Goal: Task Accomplishment & Management: Manage account settings

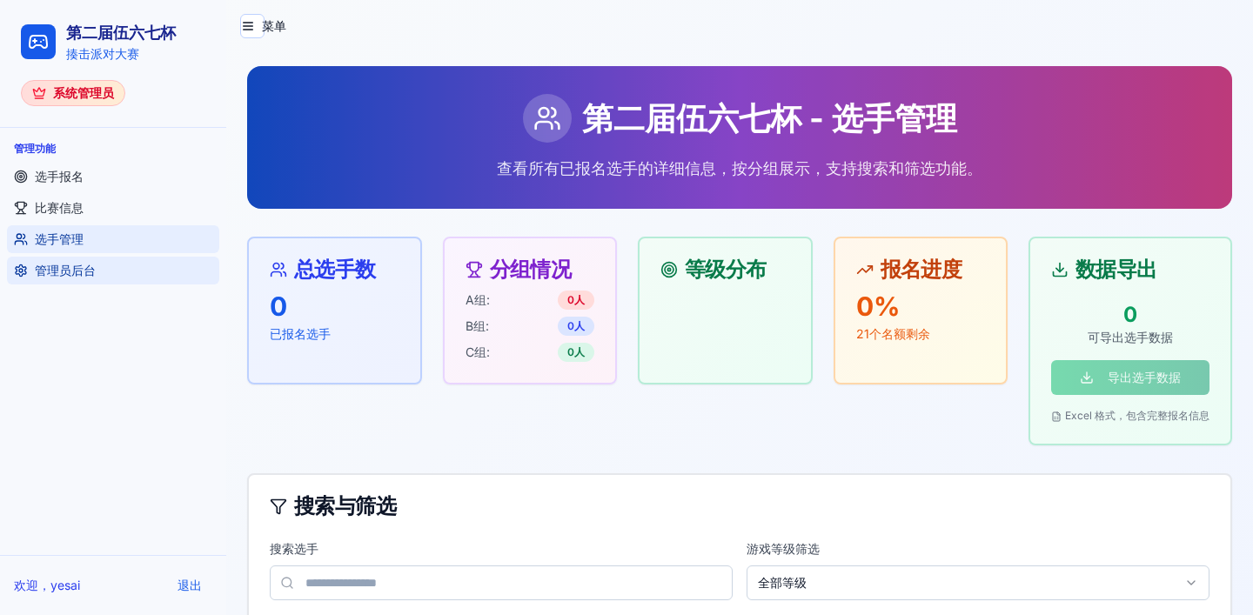
click at [93, 275] on span "管理员后台" at bounding box center [65, 270] width 61 height 17
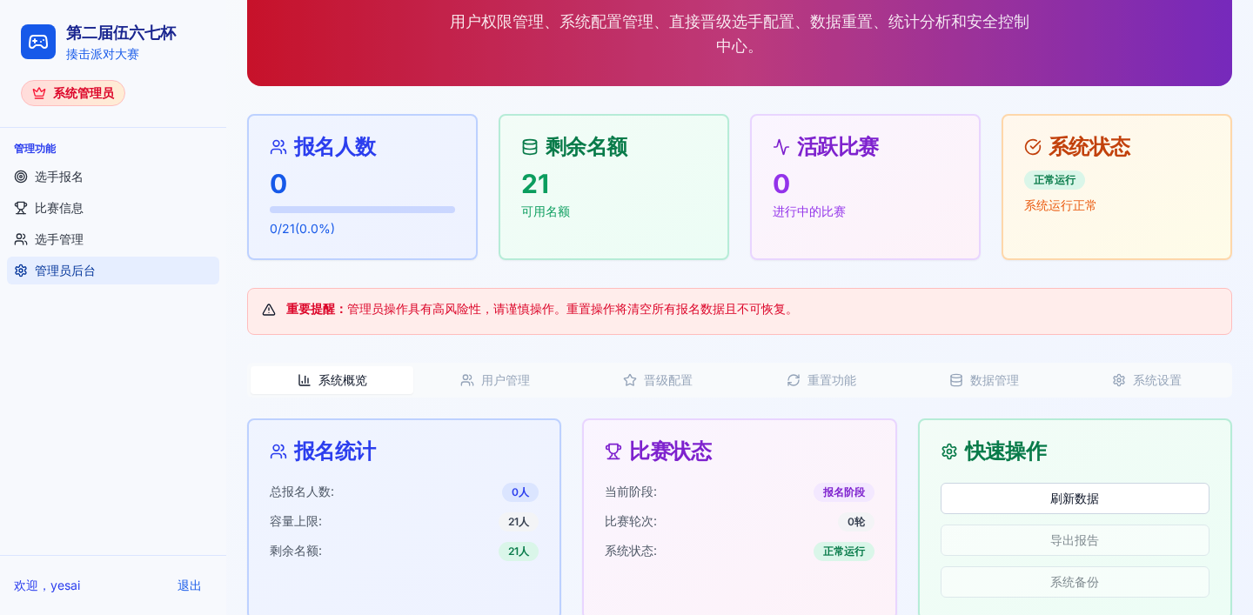
scroll to position [173, 0]
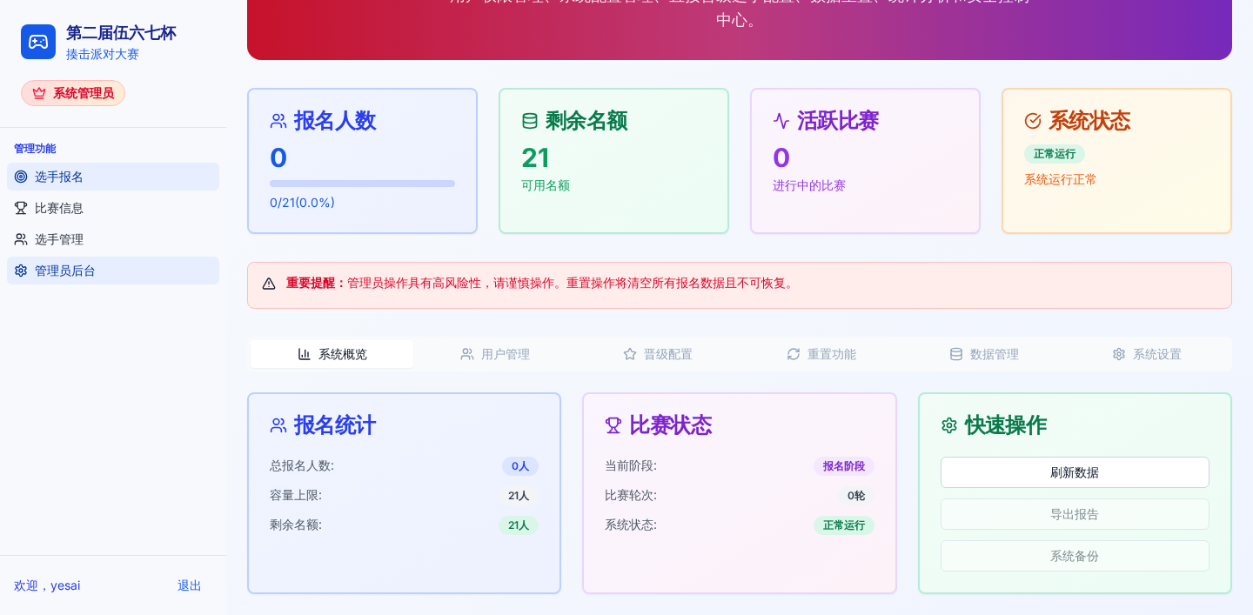
click at [57, 186] on link "选手报名" at bounding box center [113, 177] width 212 height 28
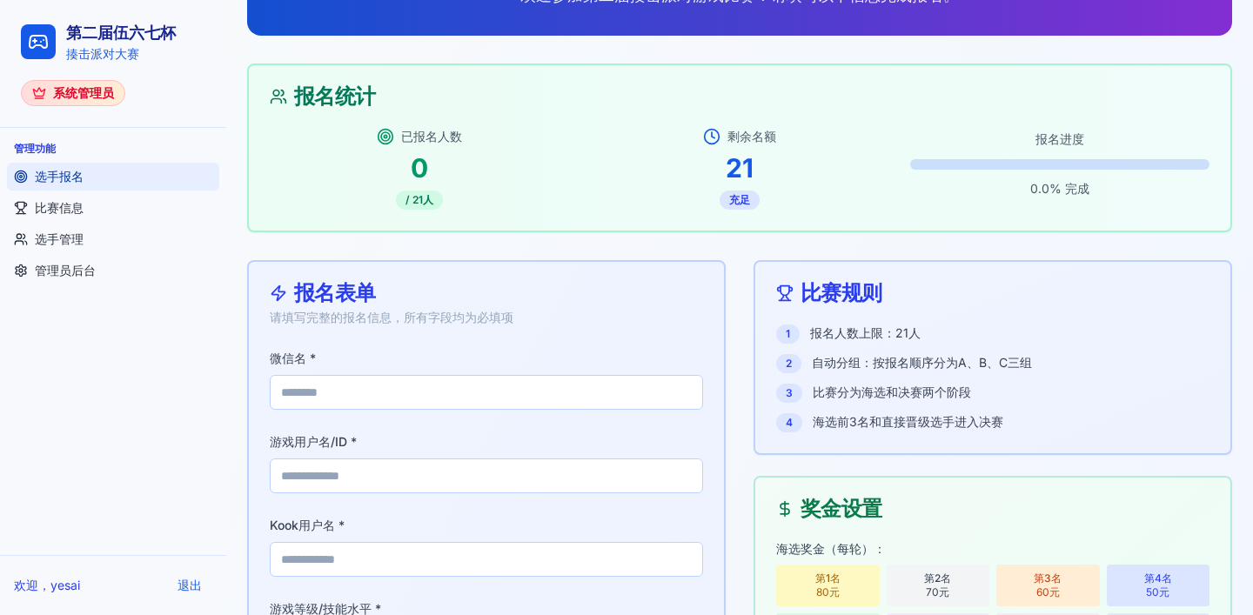
click at [64, 222] on ul "选手报名 比赛信息 选手管理 管理员后台" at bounding box center [113, 224] width 212 height 122
click at [77, 215] on span "比赛信息" at bounding box center [59, 207] width 49 height 17
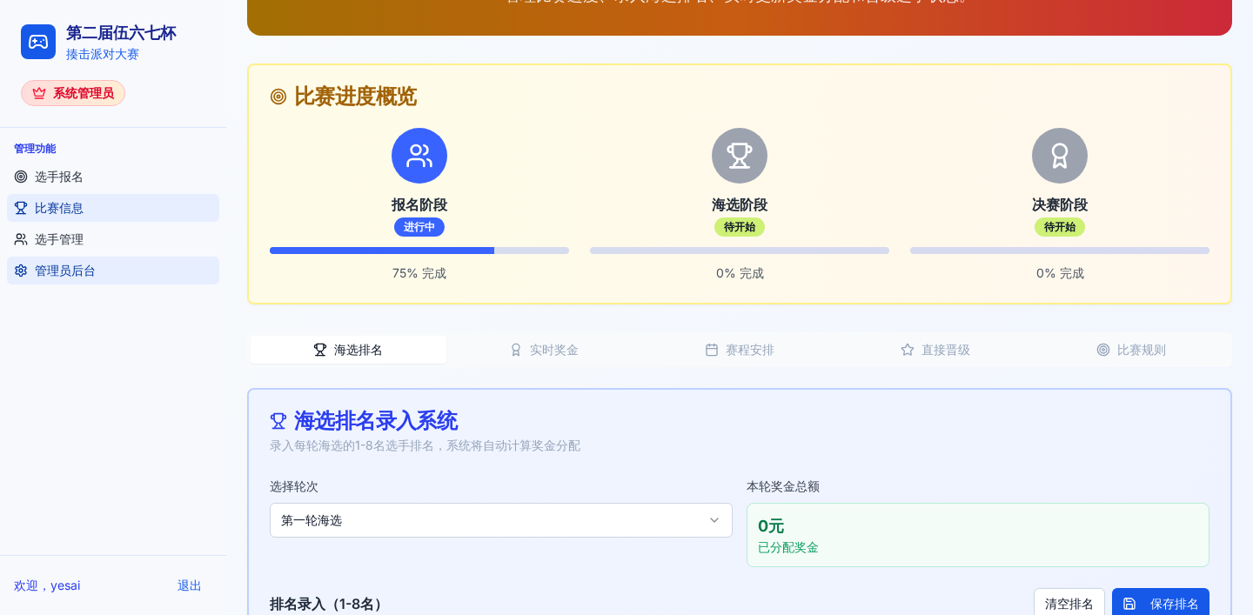
click at [69, 271] on span "管理员后台" at bounding box center [65, 270] width 61 height 17
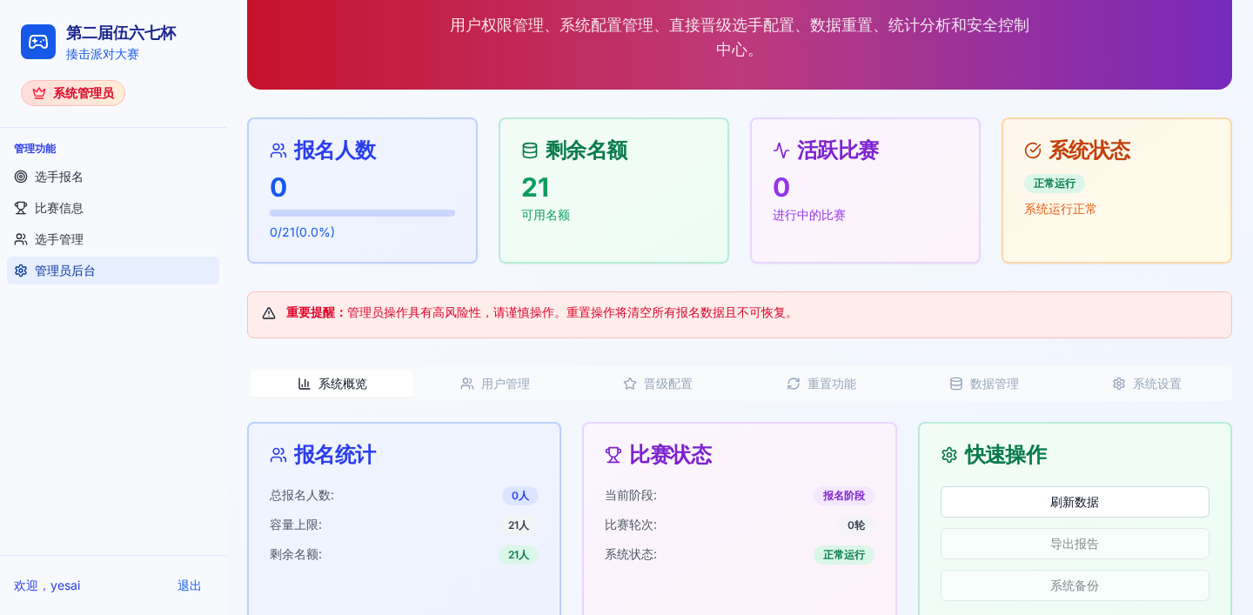
scroll to position [173, 0]
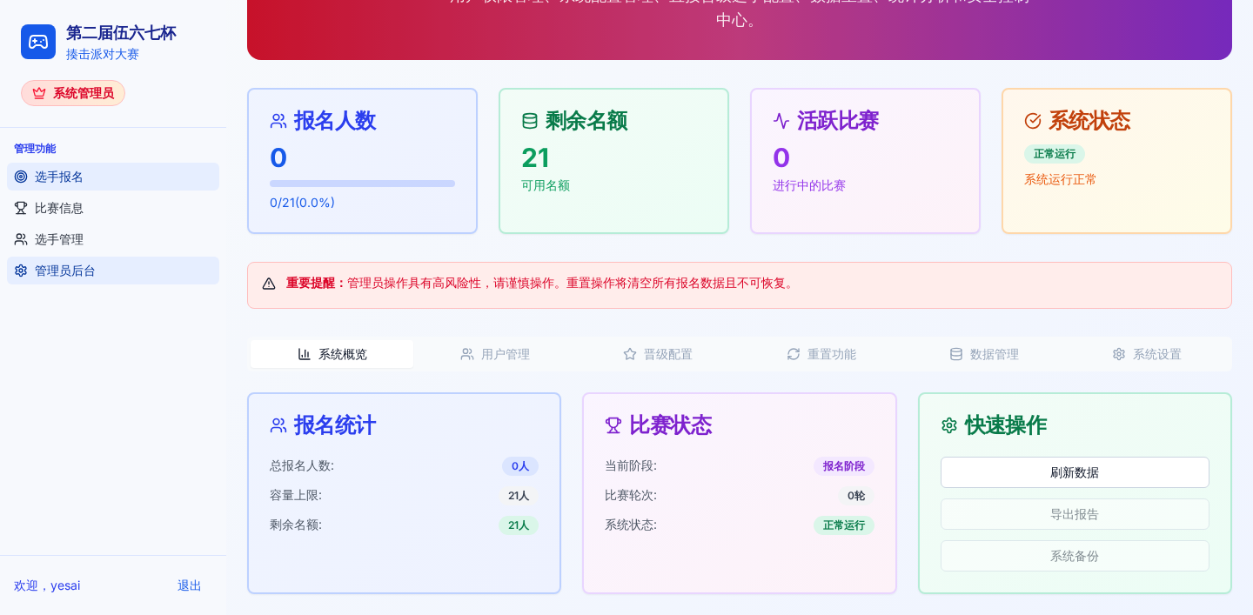
click at [70, 187] on link "选手报名" at bounding box center [113, 177] width 212 height 28
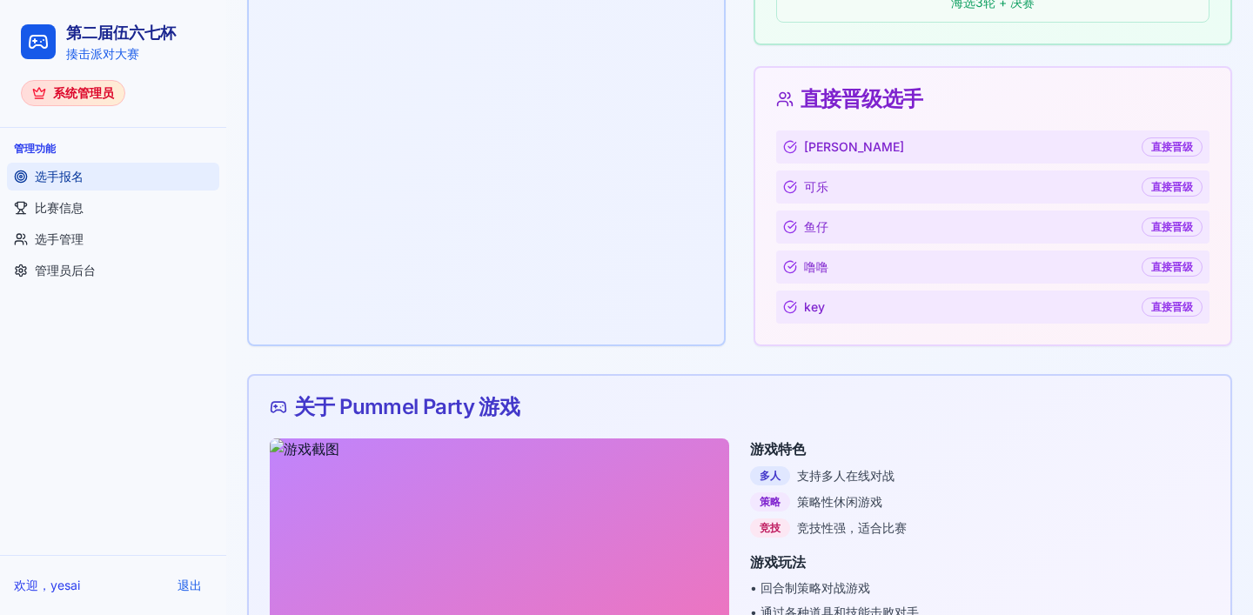
scroll to position [1377, 0]
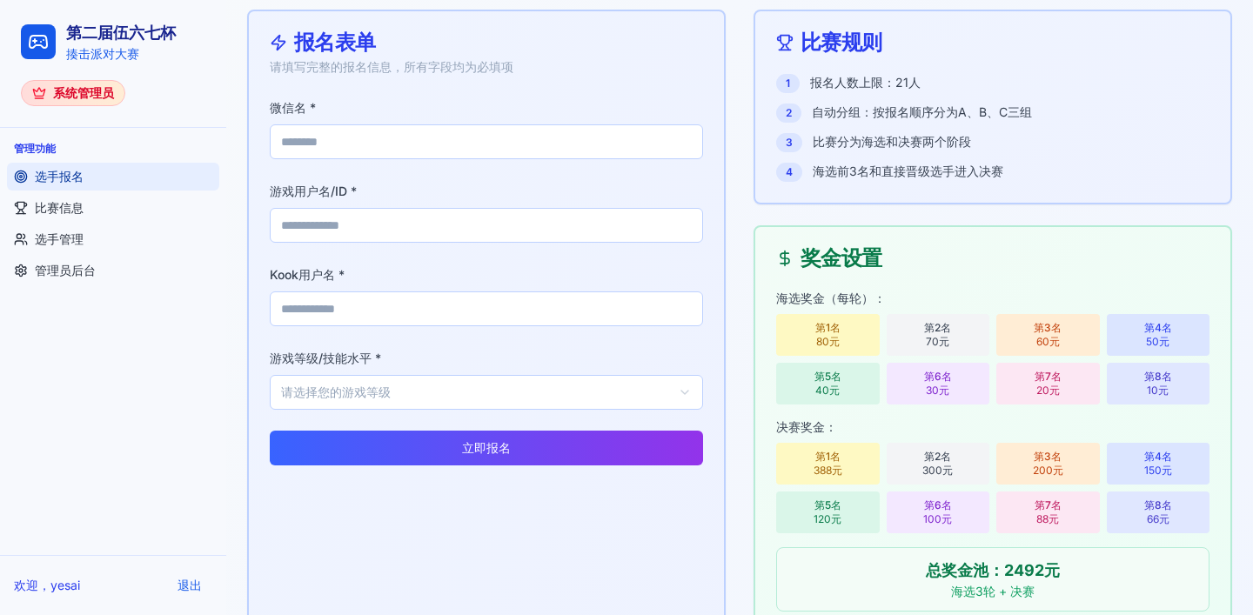
scroll to position [199, 0]
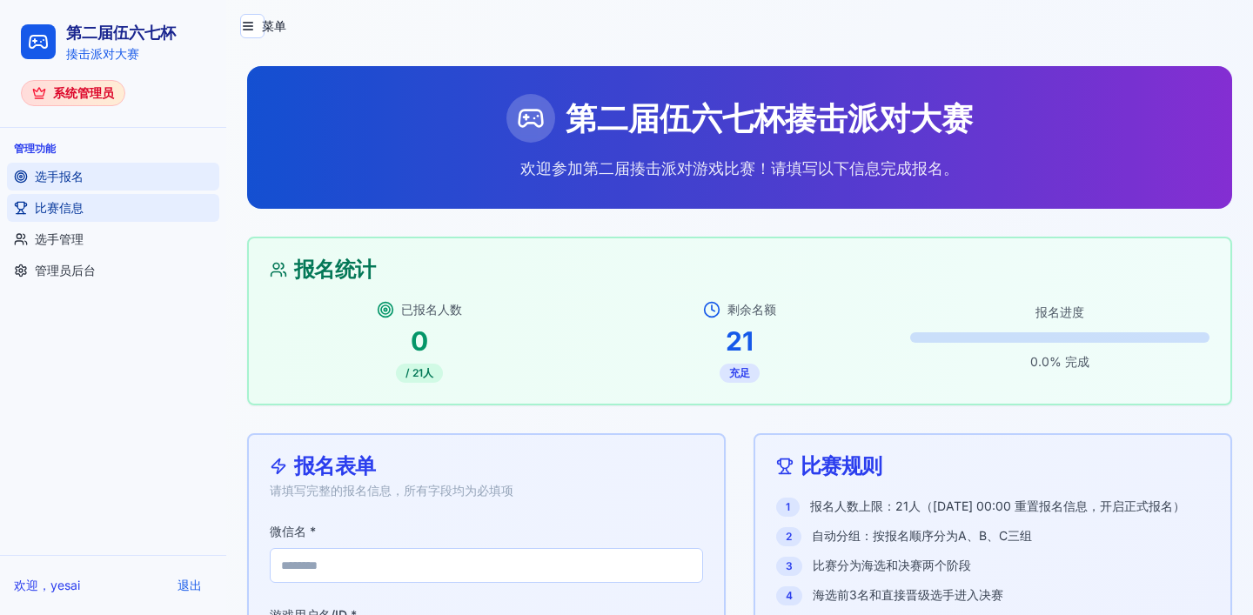
click at [73, 214] on span "比赛信息" at bounding box center [59, 207] width 49 height 17
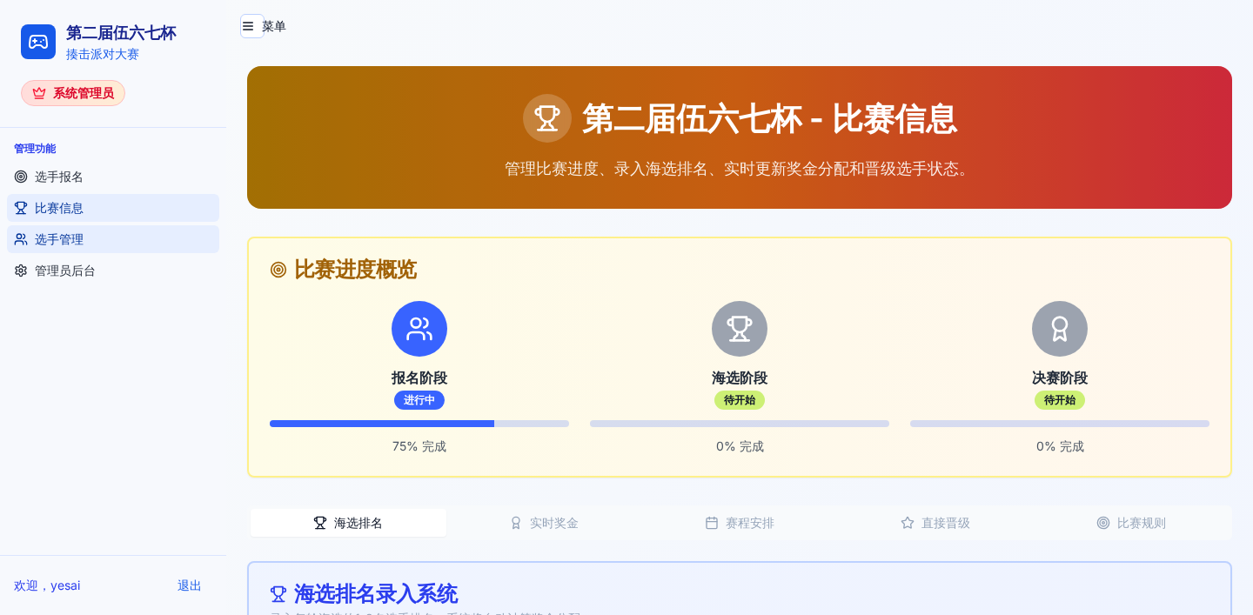
click at [72, 238] on span "选手管理" at bounding box center [59, 239] width 49 height 17
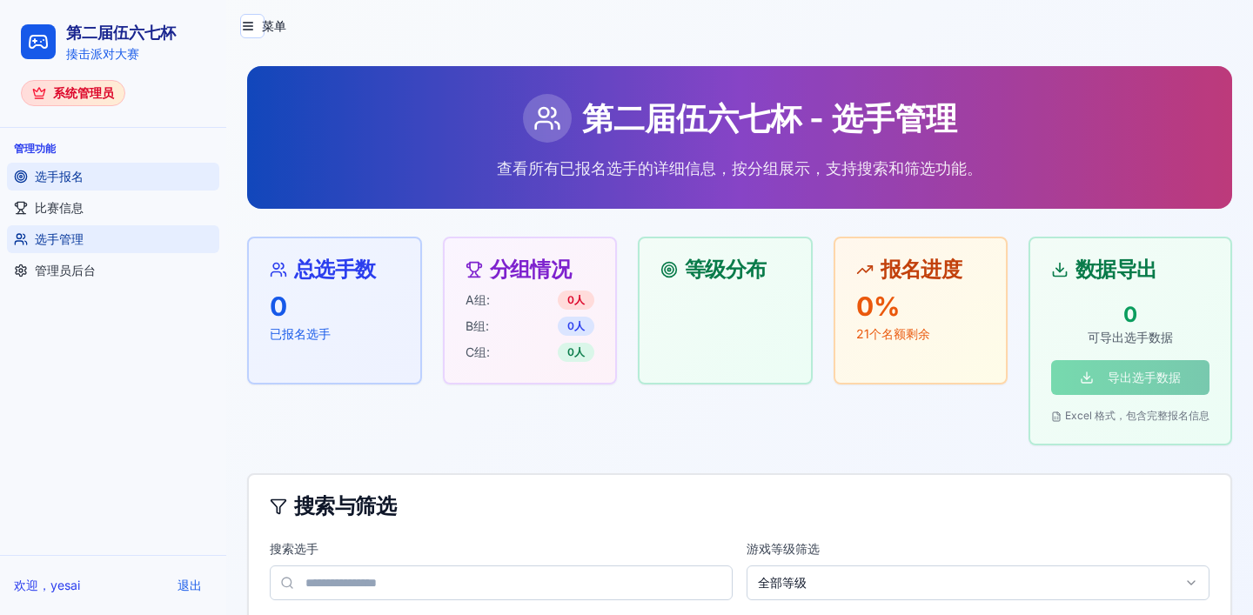
click at [104, 178] on link "选手报名" at bounding box center [113, 177] width 212 height 28
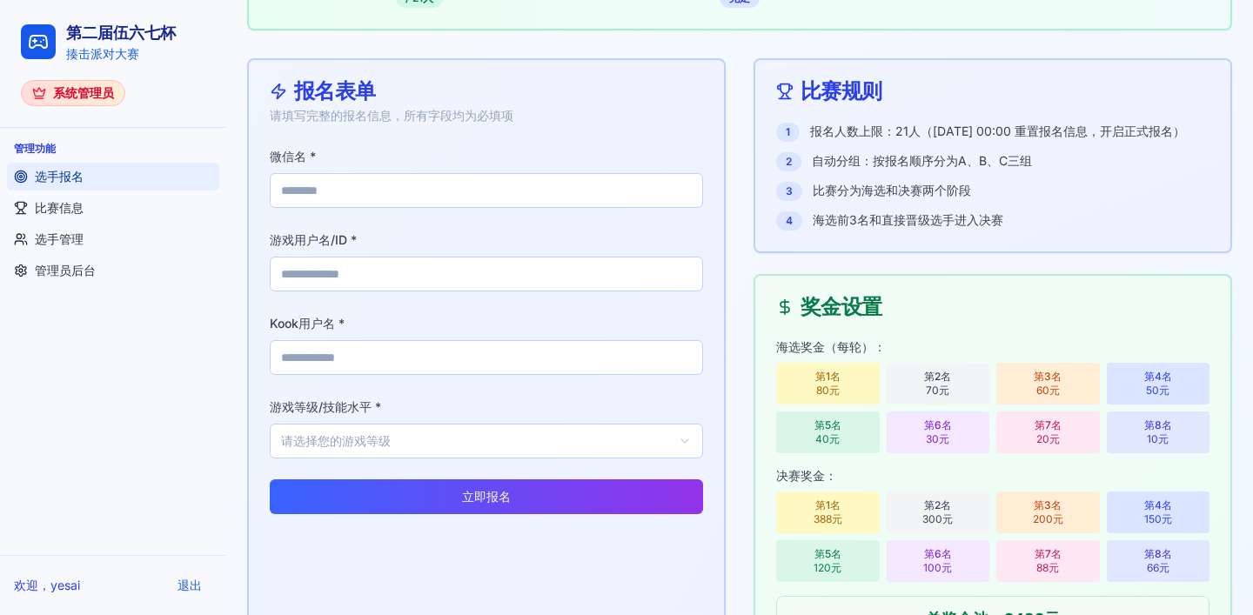
scroll to position [371, 0]
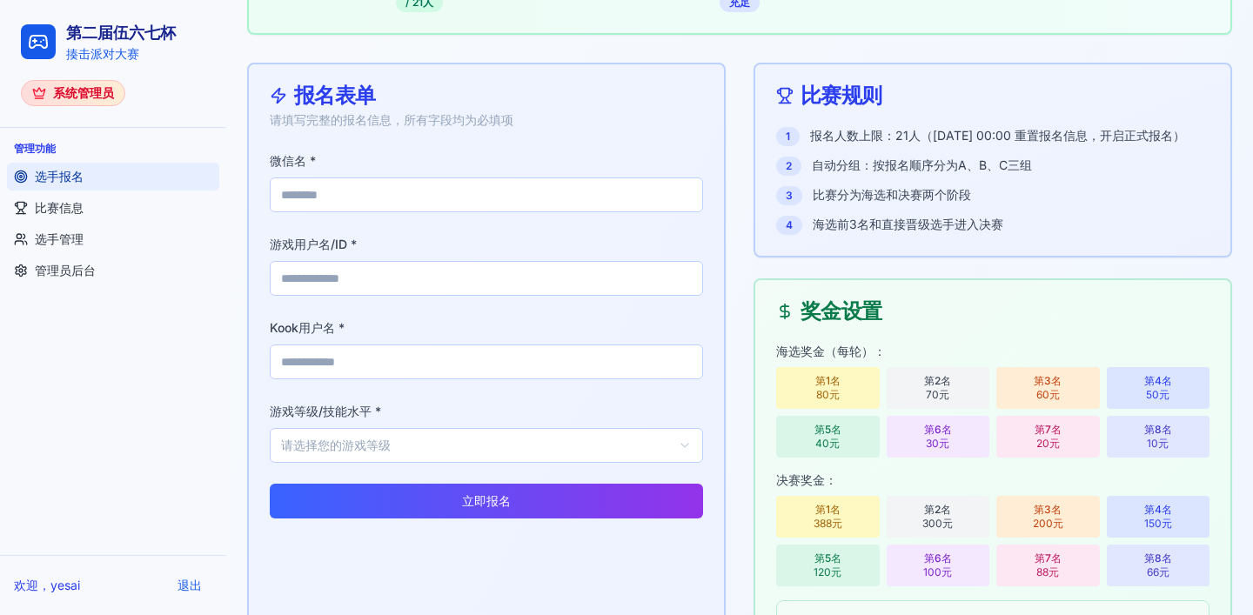
click at [862, 233] on p "海选前3名和直接晋级选手进入决赛" at bounding box center [908, 224] width 191 height 17
click at [909, 204] on p "比赛分为海选和决赛两个阶段" at bounding box center [892, 194] width 158 height 17
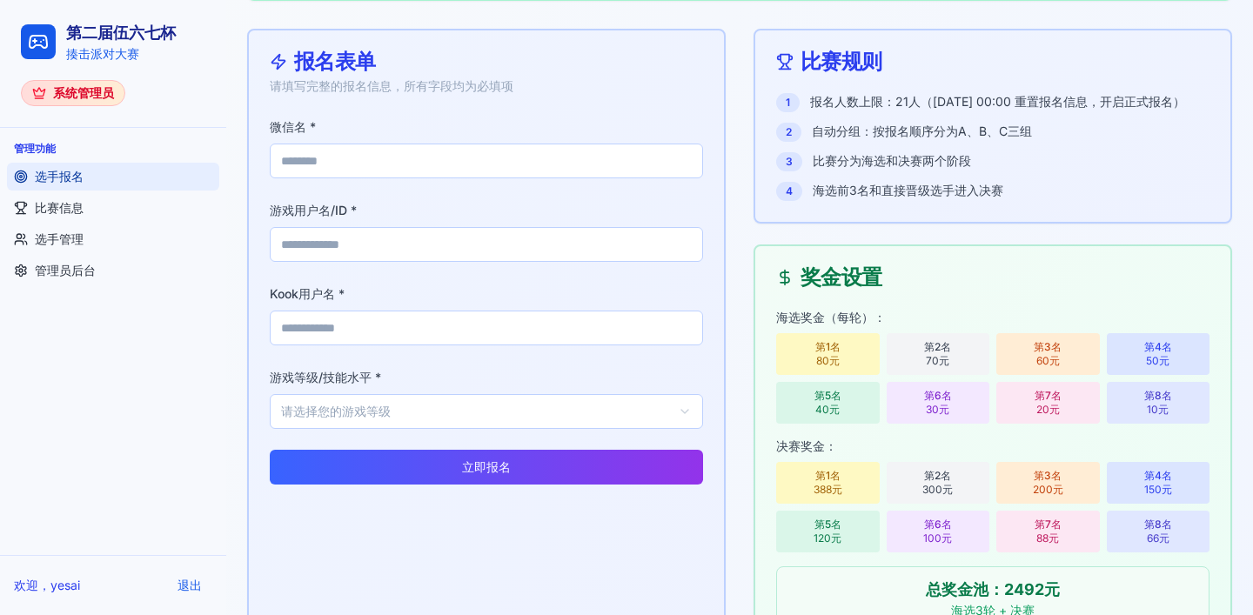
scroll to position [43, 0]
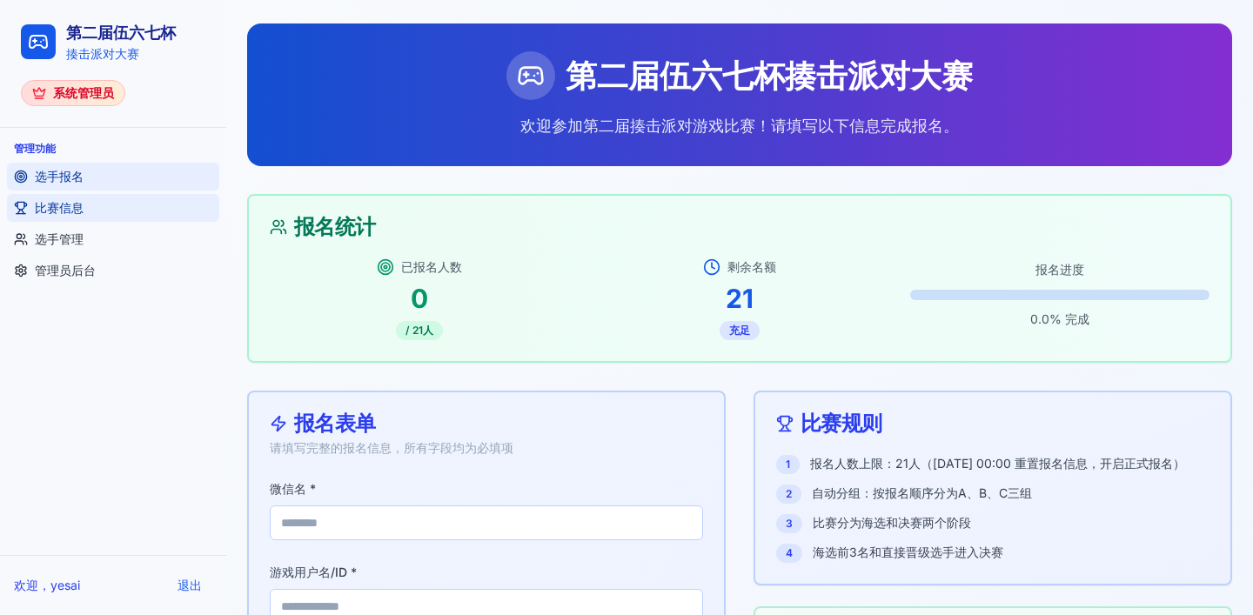
click at [45, 212] on span "比赛信息" at bounding box center [59, 207] width 49 height 17
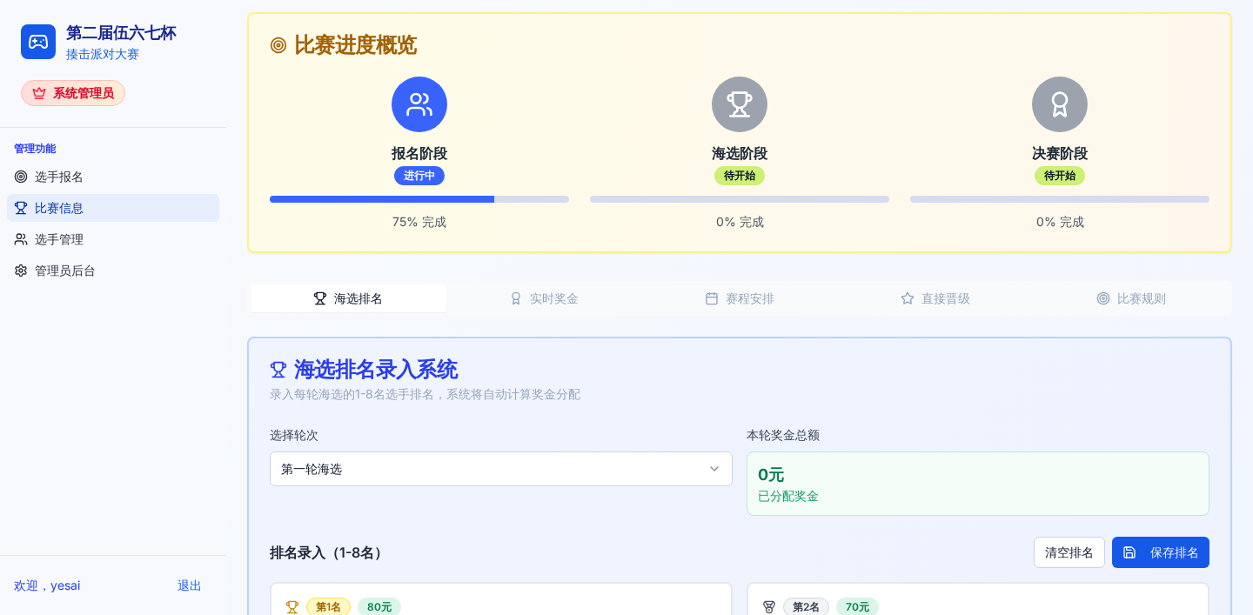
scroll to position [223, 0]
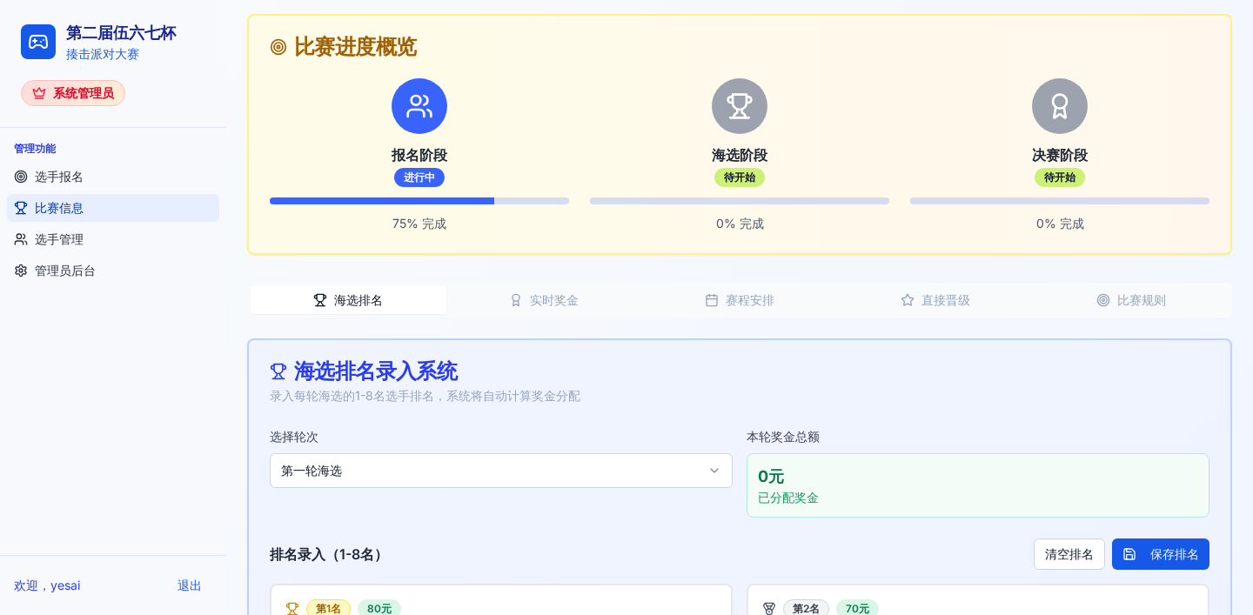
click at [535, 296] on button "实时奖金" at bounding box center [545, 300] width 196 height 28
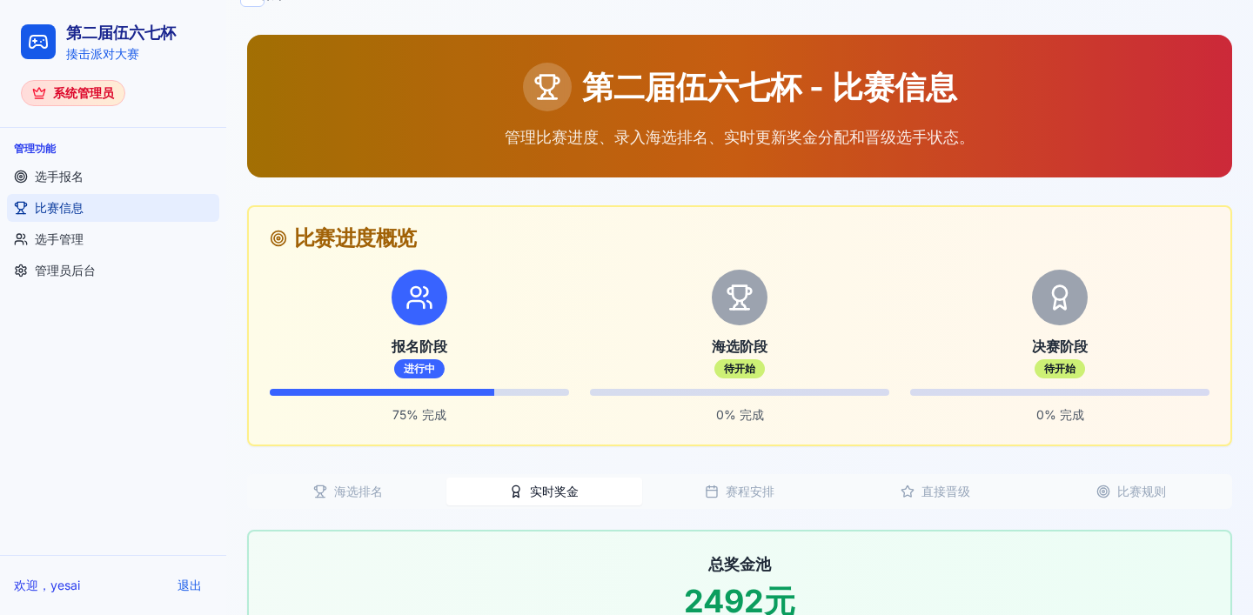
scroll to position [0, 0]
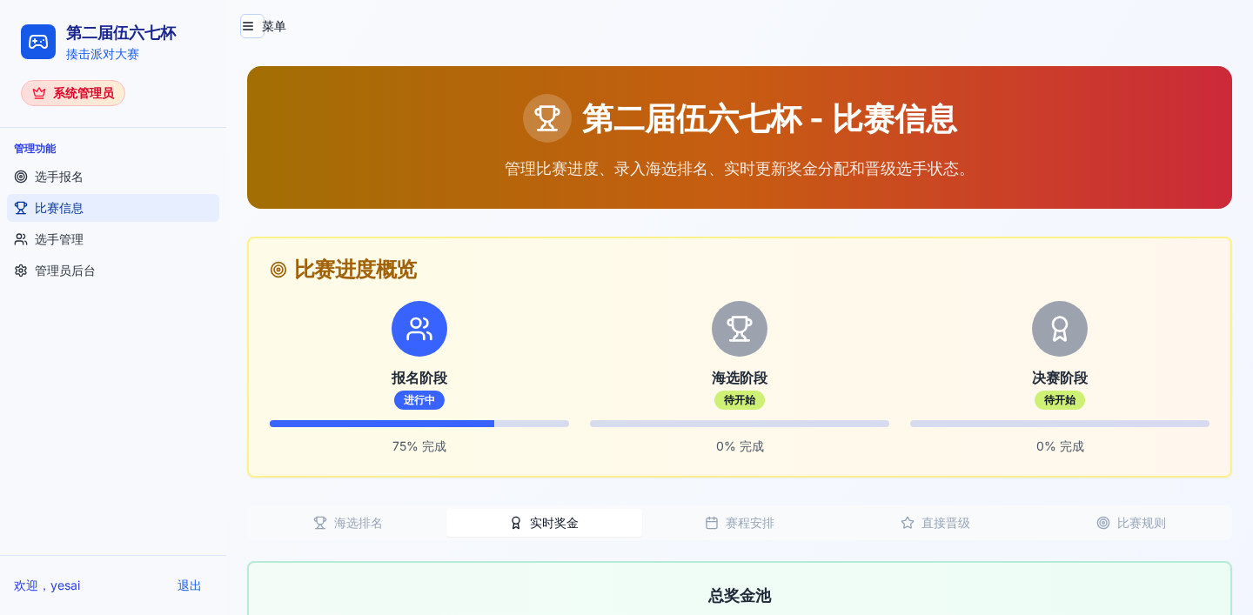
click at [736, 517] on button "赛程安排" at bounding box center [740, 523] width 196 height 28
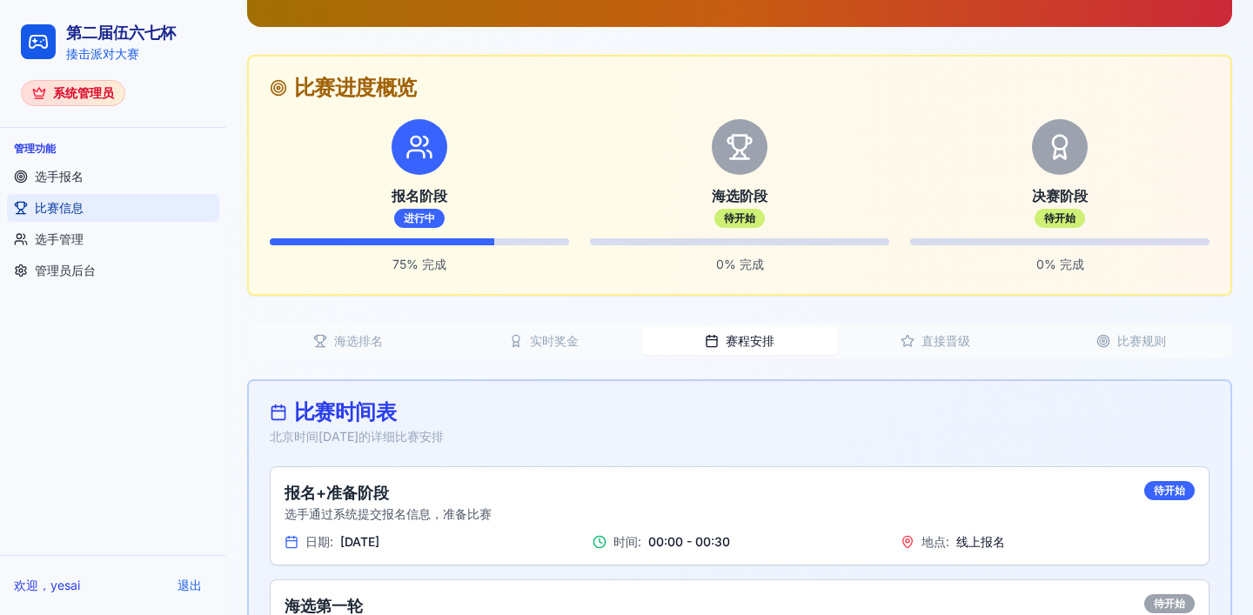
scroll to position [168, 0]
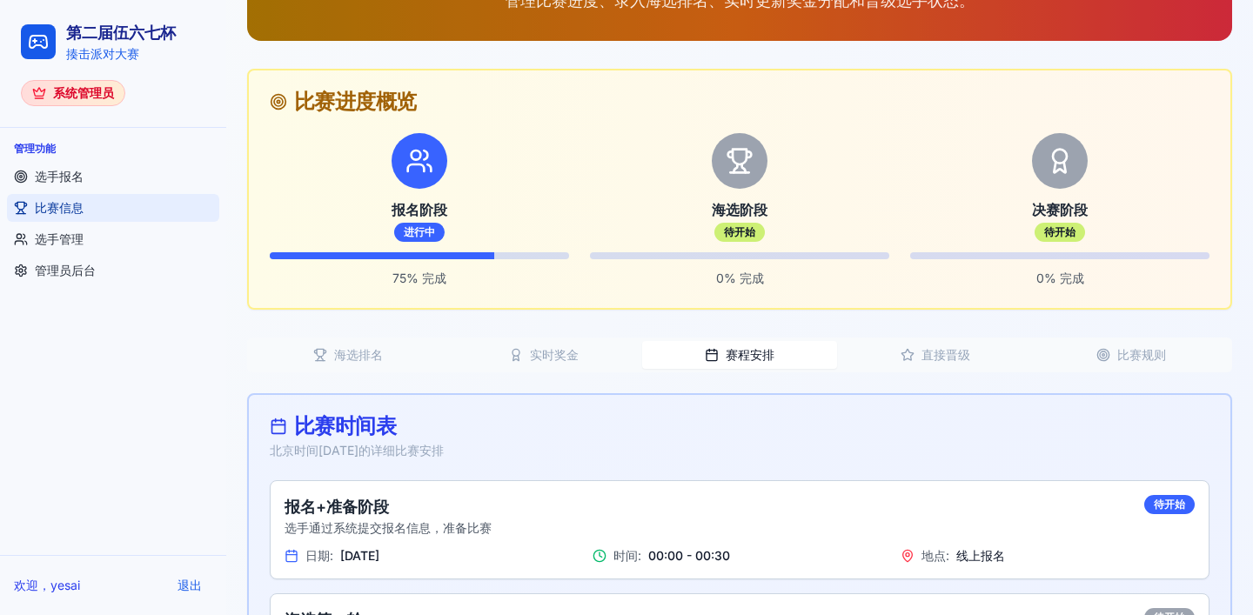
click at [912, 353] on icon "button" at bounding box center [907, 354] width 11 height 11
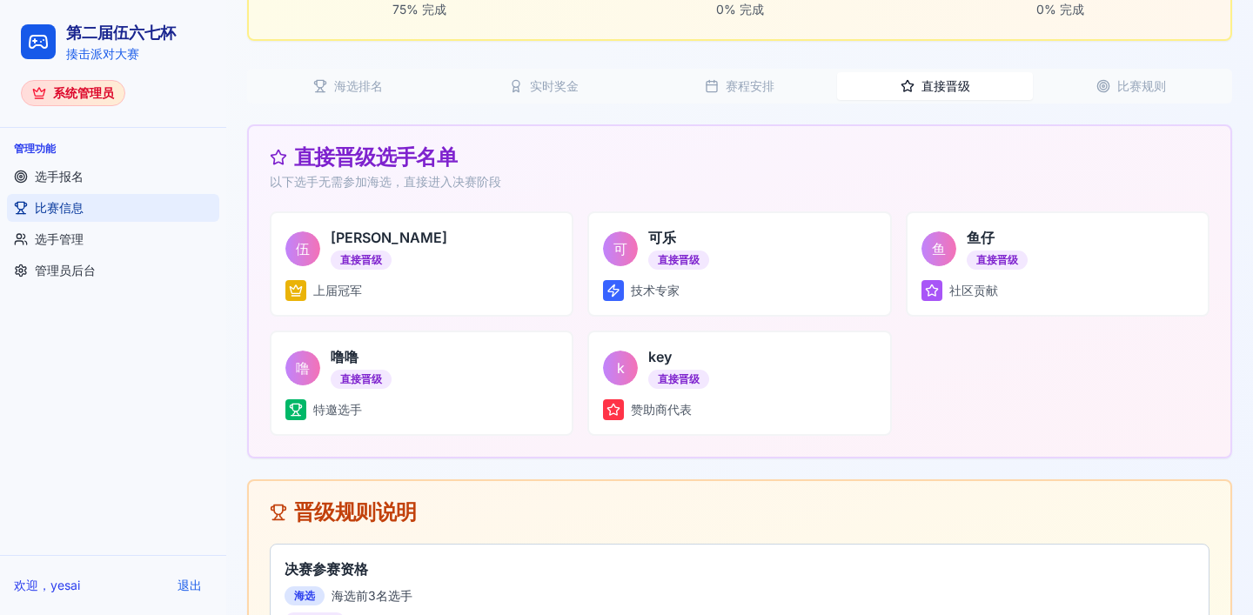
scroll to position [424, 0]
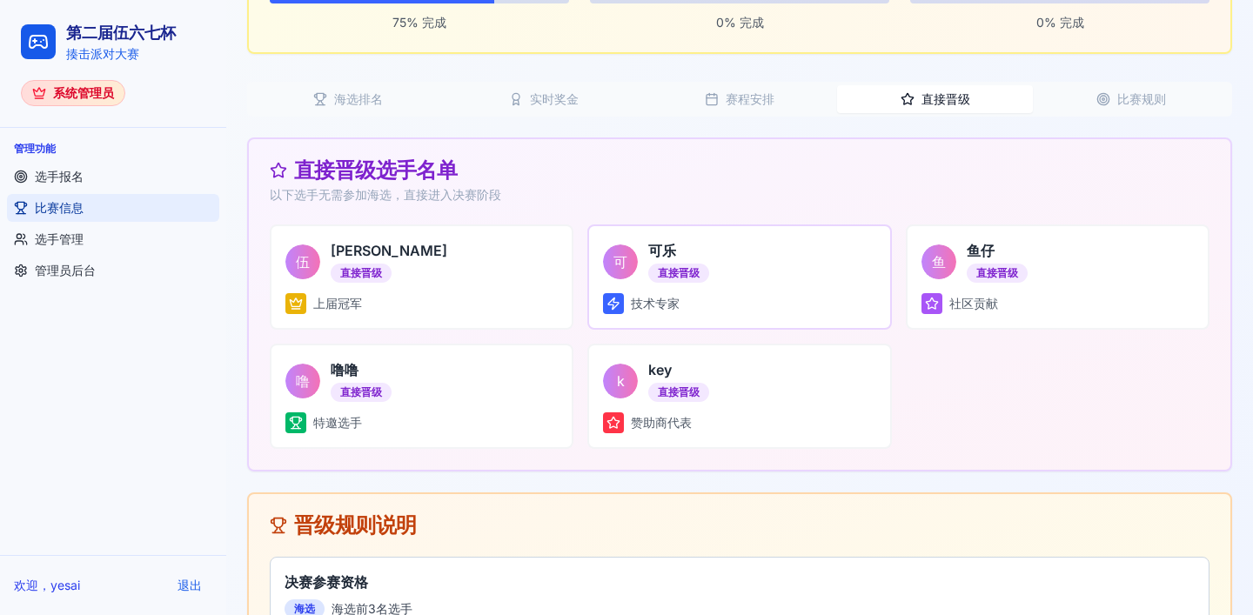
click at [646, 302] on span "技术专家" at bounding box center [655, 303] width 49 height 17
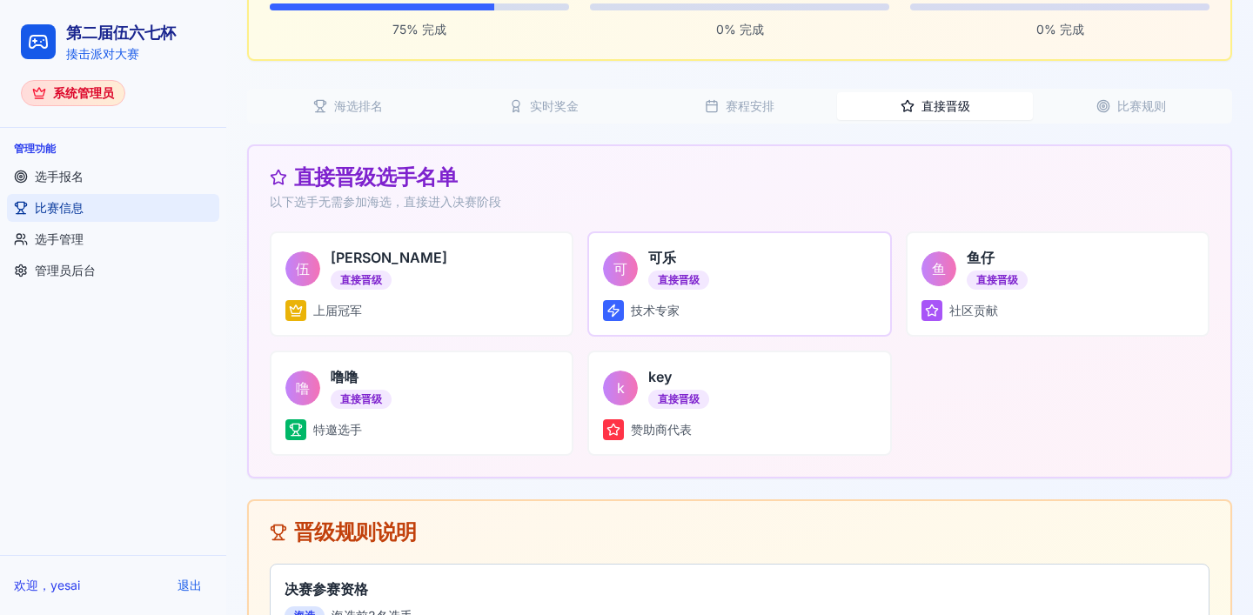
scroll to position [413, 0]
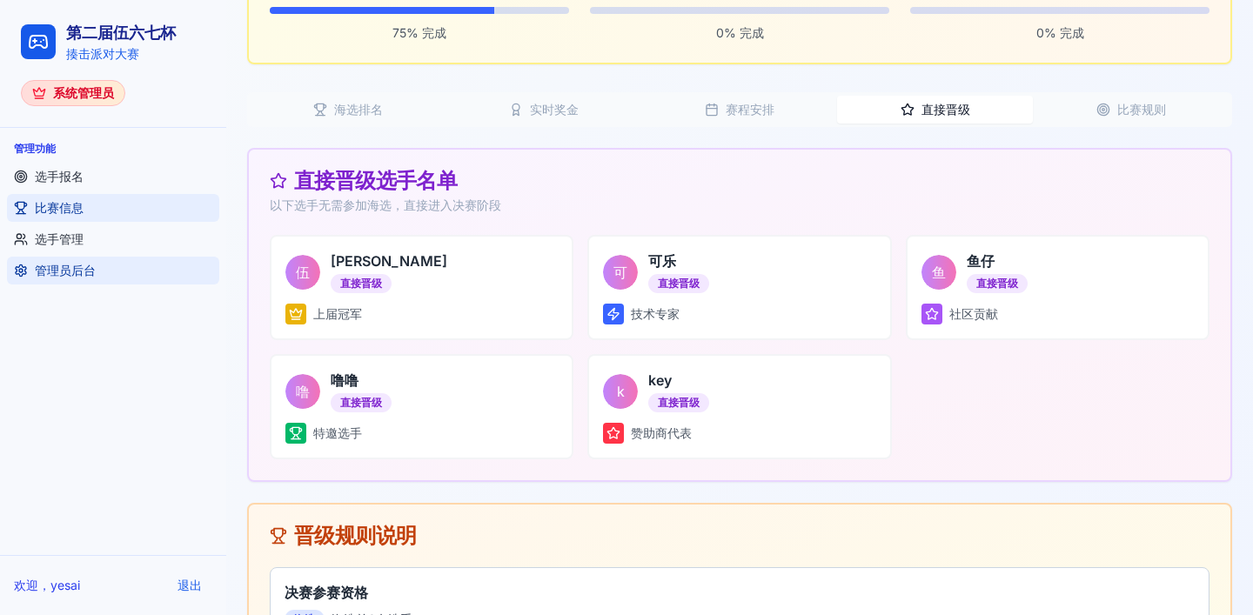
click at [133, 272] on link "管理员后台" at bounding box center [113, 271] width 212 height 28
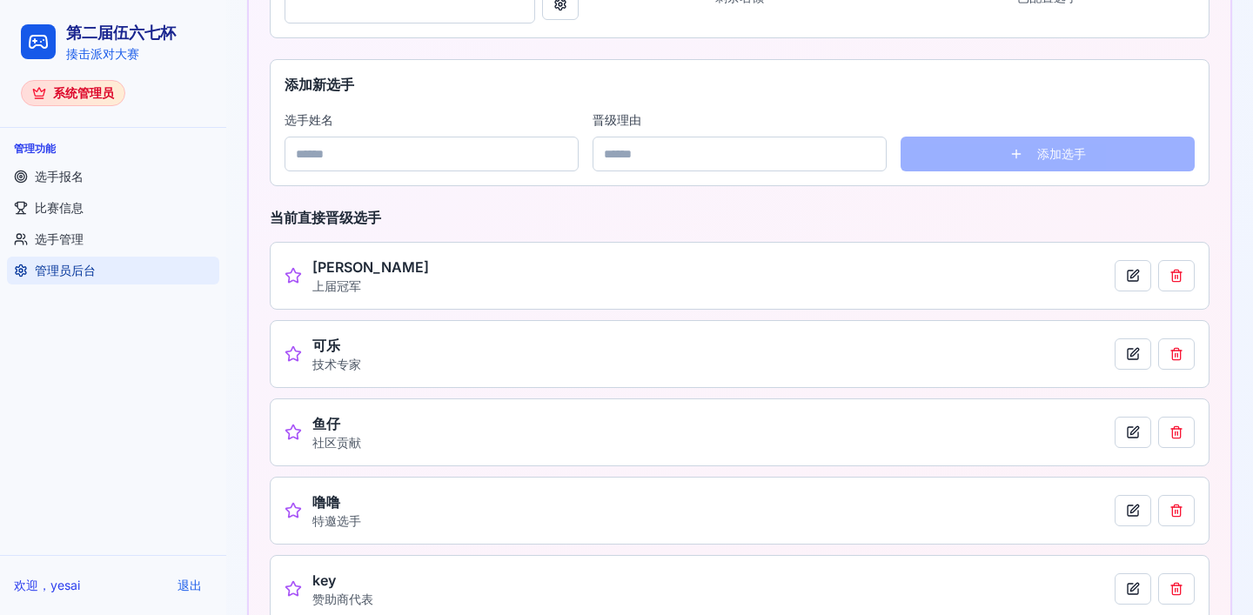
scroll to position [861, 0]
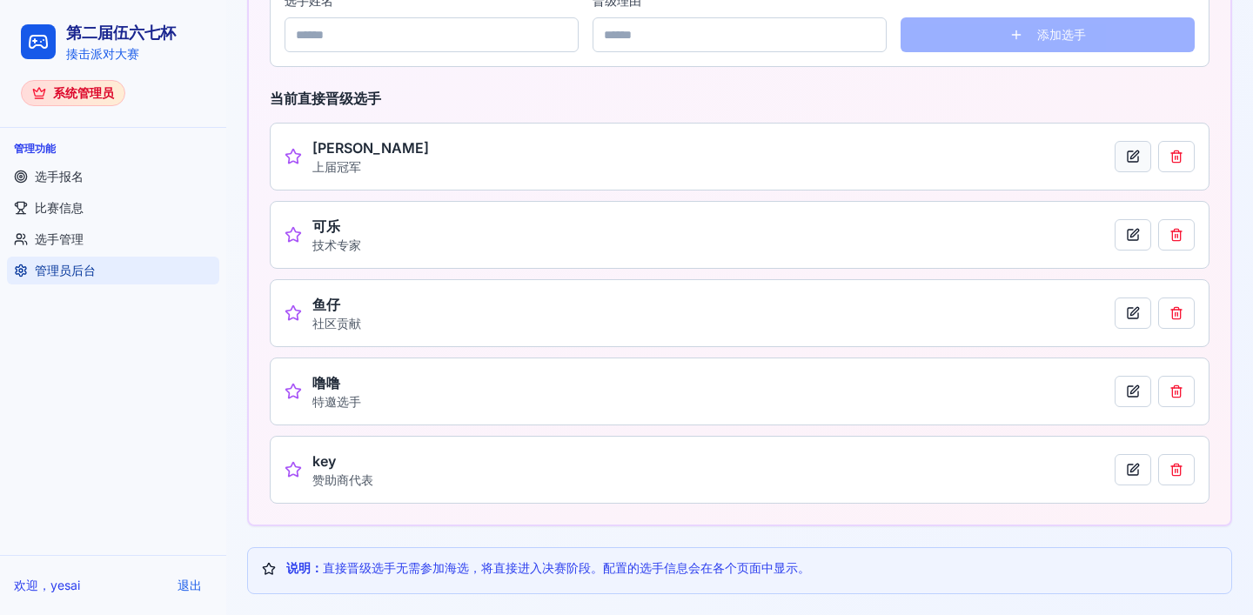
click at [1126, 161] on button at bounding box center [1133, 156] width 37 height 31
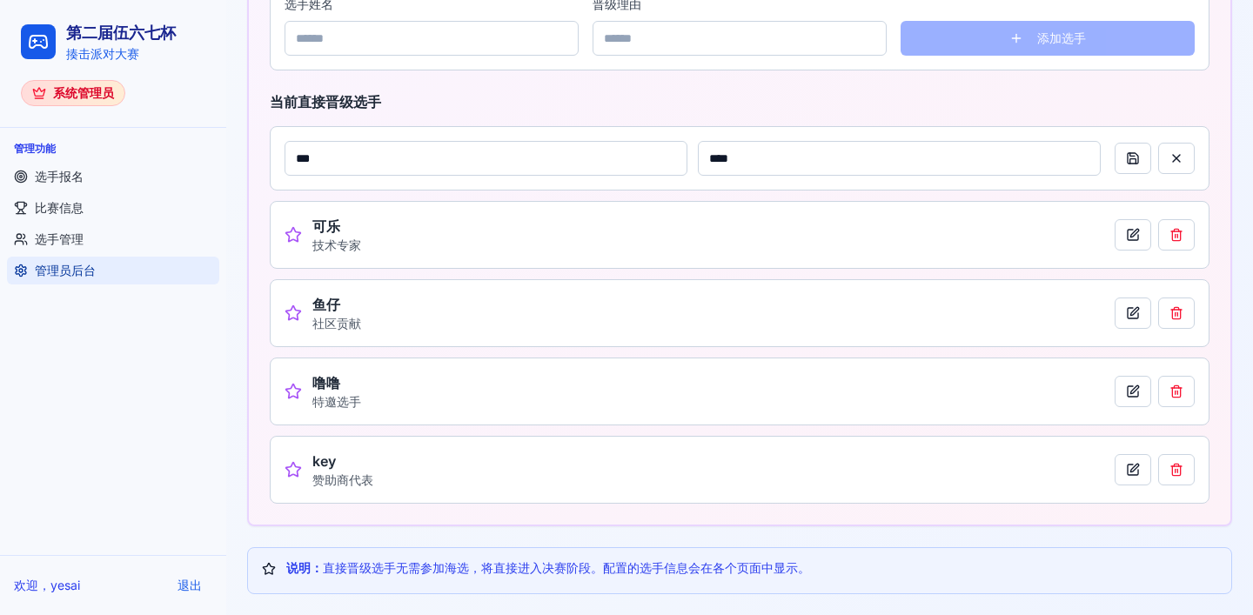
drag, startPoint x: 813, startPoint y: 165, endPoint x: 709, endPoint y: 164, distance: 104.5
click at [709, 164] on input "****" at bounding box center [899, 158] width 403 height 35
type input "****"
click at [1132, 153] on button at bounding box center [1133, 158] width 37 height 31
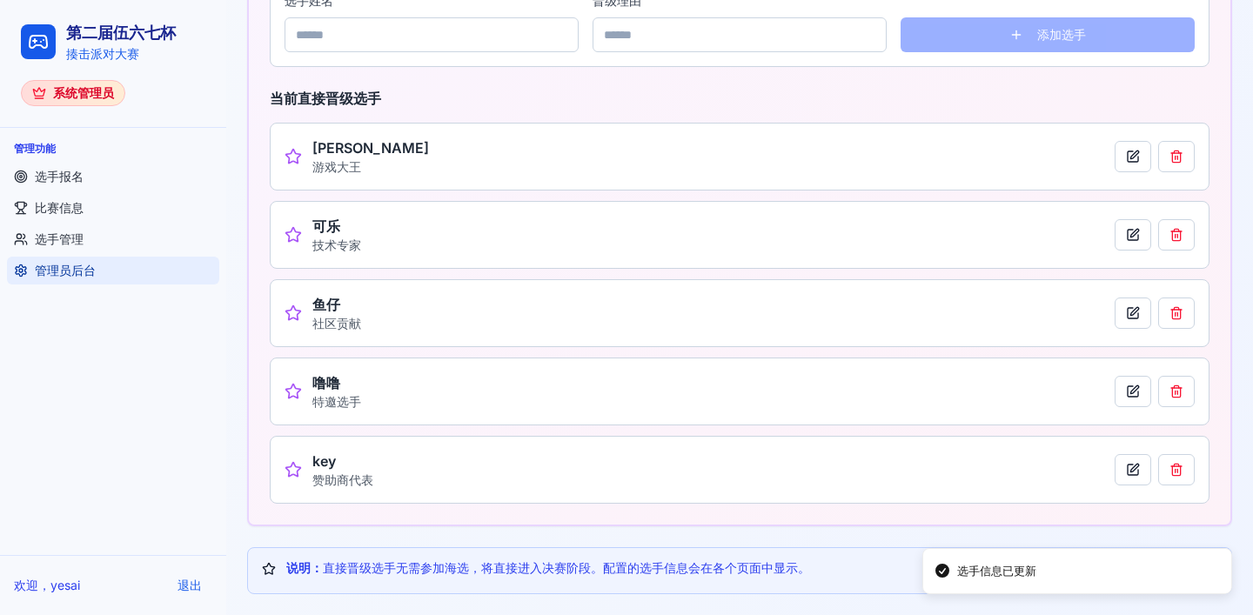
scroll to position [861, 0]
click at [1127, 236] on button at bounding box center [1133, 234] width 37 height 31
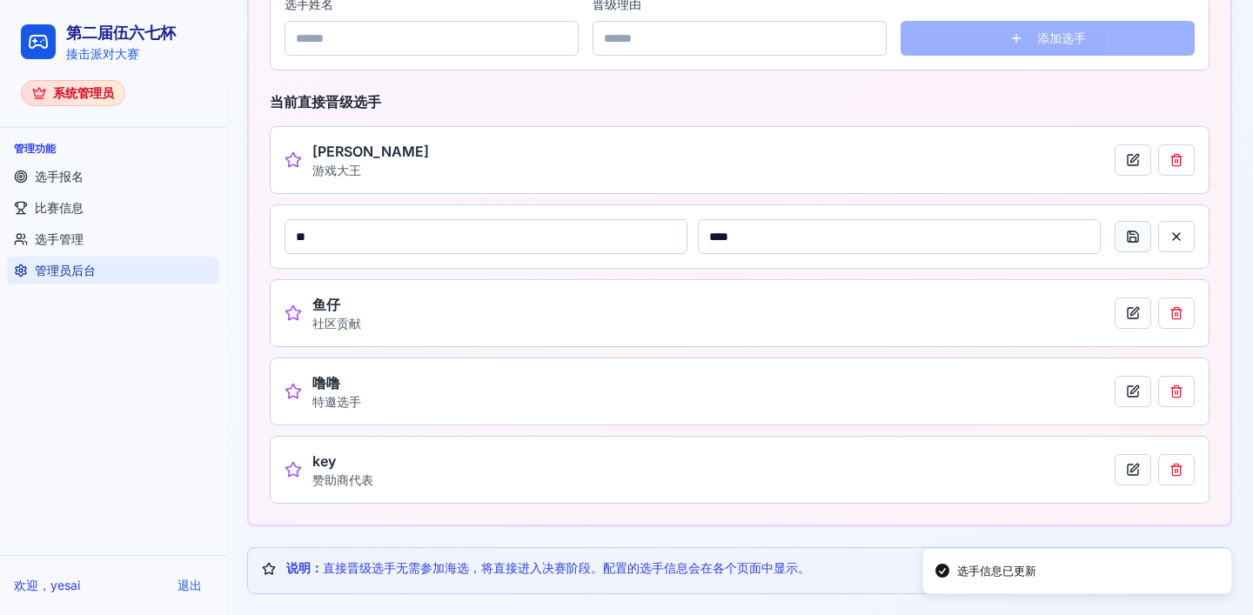
scroll to position [857, 0]
click at [767, 240] on input "****" at bounding box center [899, 236] width 403 height 35
drag, startPoint x: 771, startPoint y: 238, endPoint x: 708, endPoint y: 240, distance: 63.6
click at [708, 240] on input "****" at bounding box center [899, 236] width 403 height 35
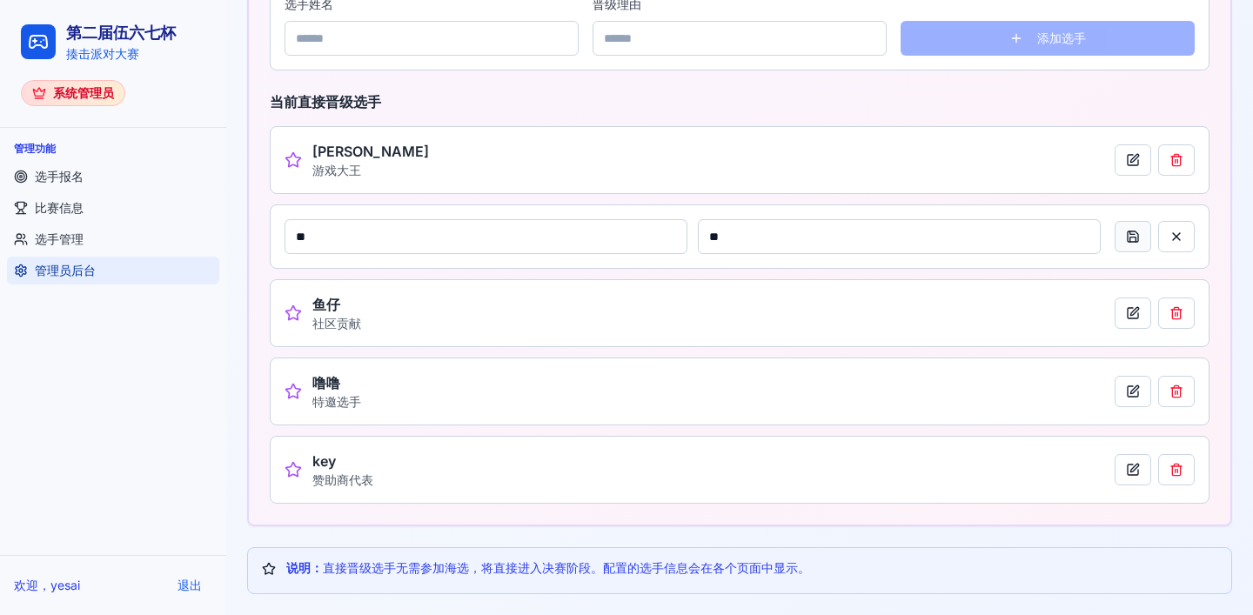
type input "**"
click at [1125, 237] on button at bounding box center [1133, 236] width 37 height 31
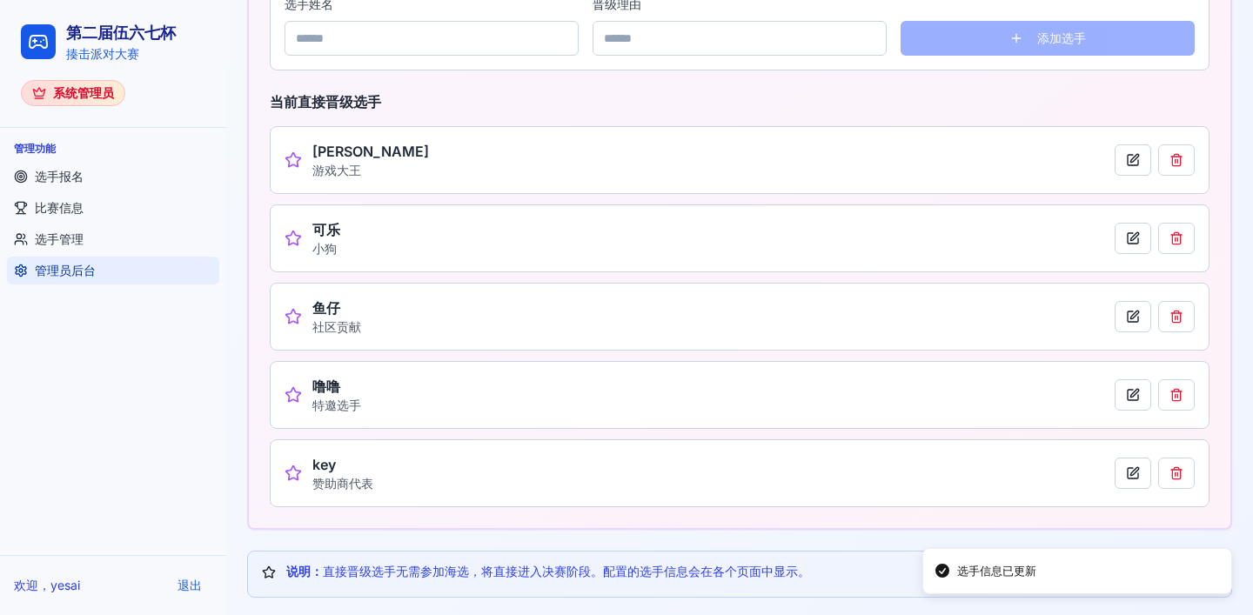
scroll to position [861, 0]
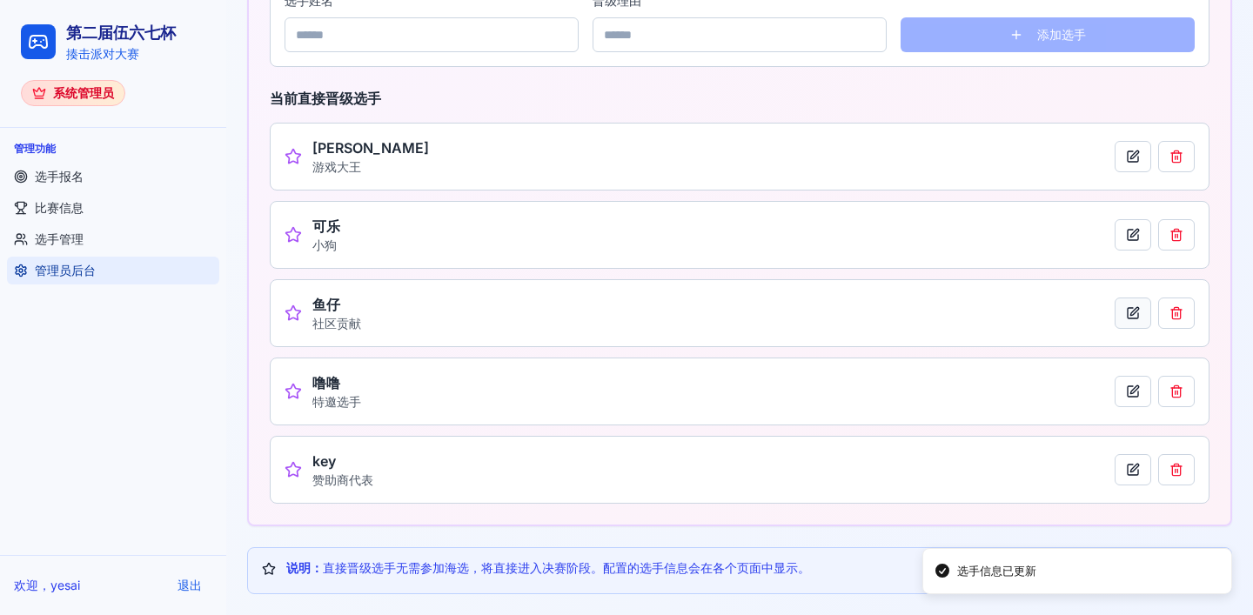
click at [1129, 316] on button at bounding box center [1133, 313] width 37 height 31
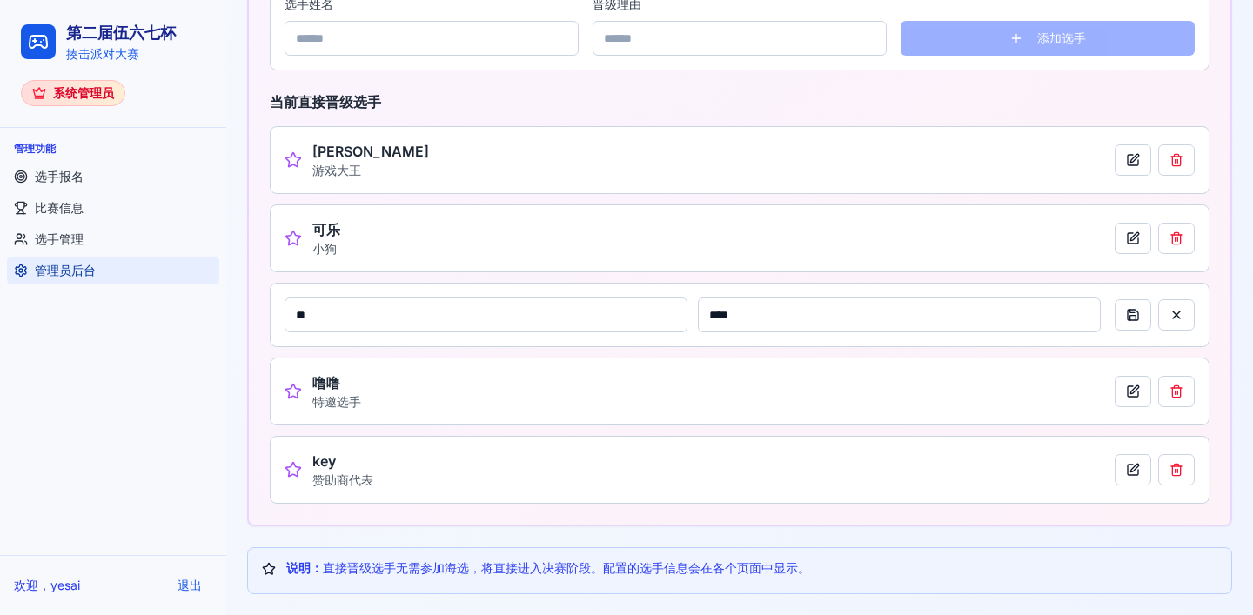
click at [762, 314] on input "****" at bounding box center [899, 315] width 403 height 35
drag, startPoint x: 774, startPoint y: 313, endPoint x: 696, endPoint y: 314, distance: 77.5
click at [696, 314] on div "** ****" at bounding box center [693, 315] width 816 height 35
type input "****"
click at [1125, 322] on button at bounding box center [1133, 314] width 37 height 31
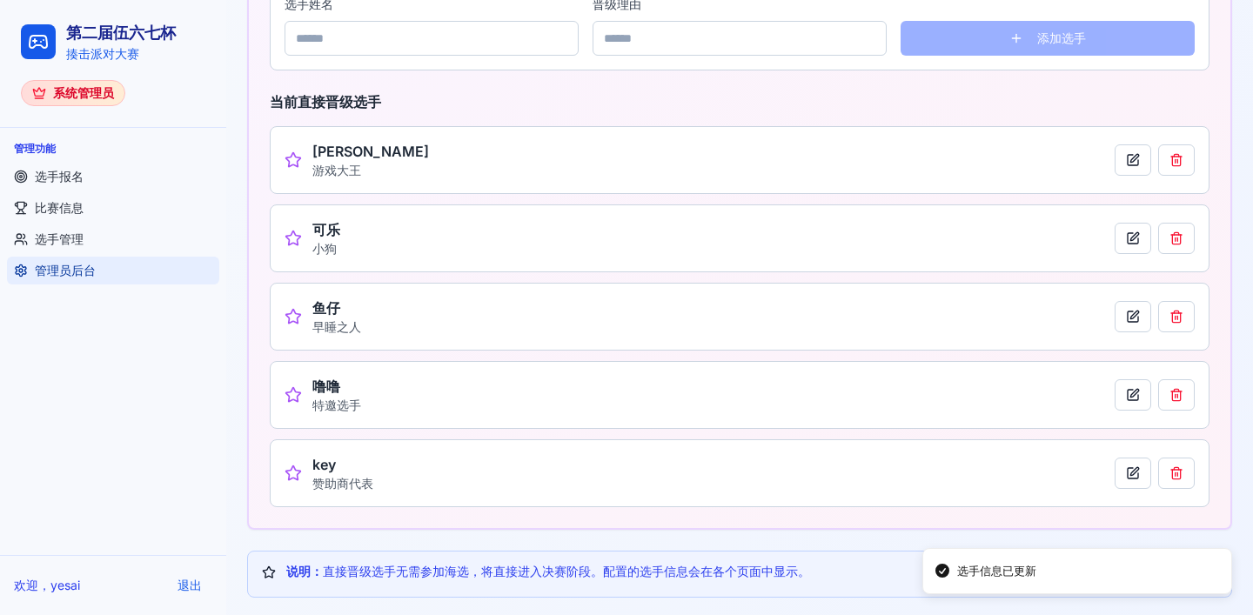
scroll to position [861, 0]
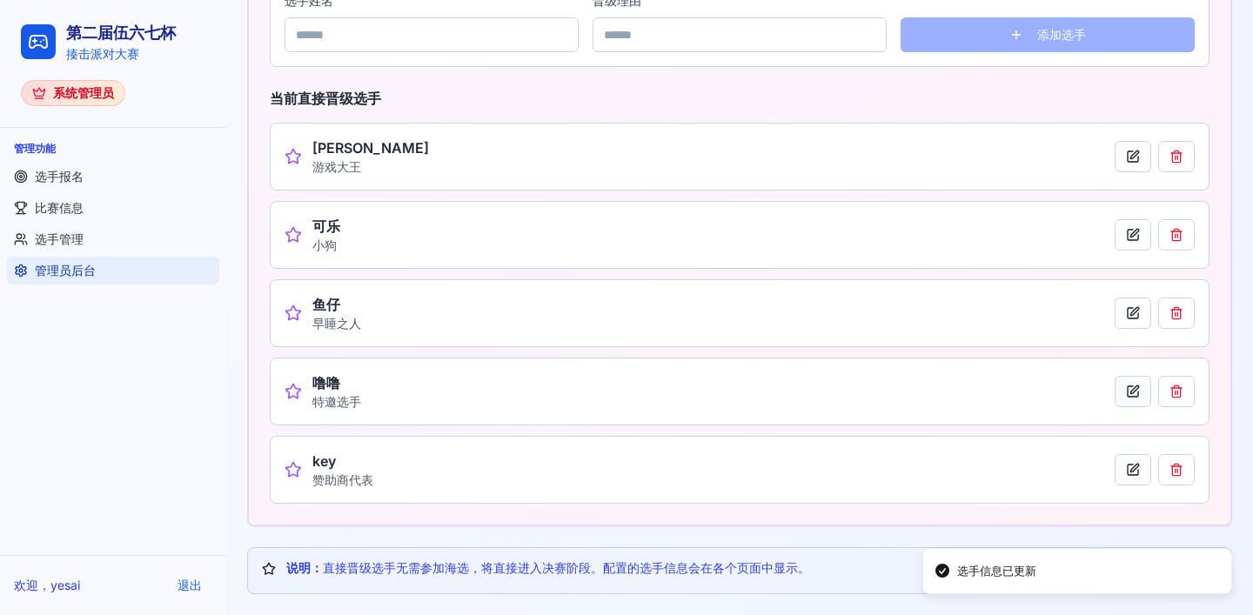
click at [1130, 400] on button at bounding box center [1133, 391] width 37 height 31
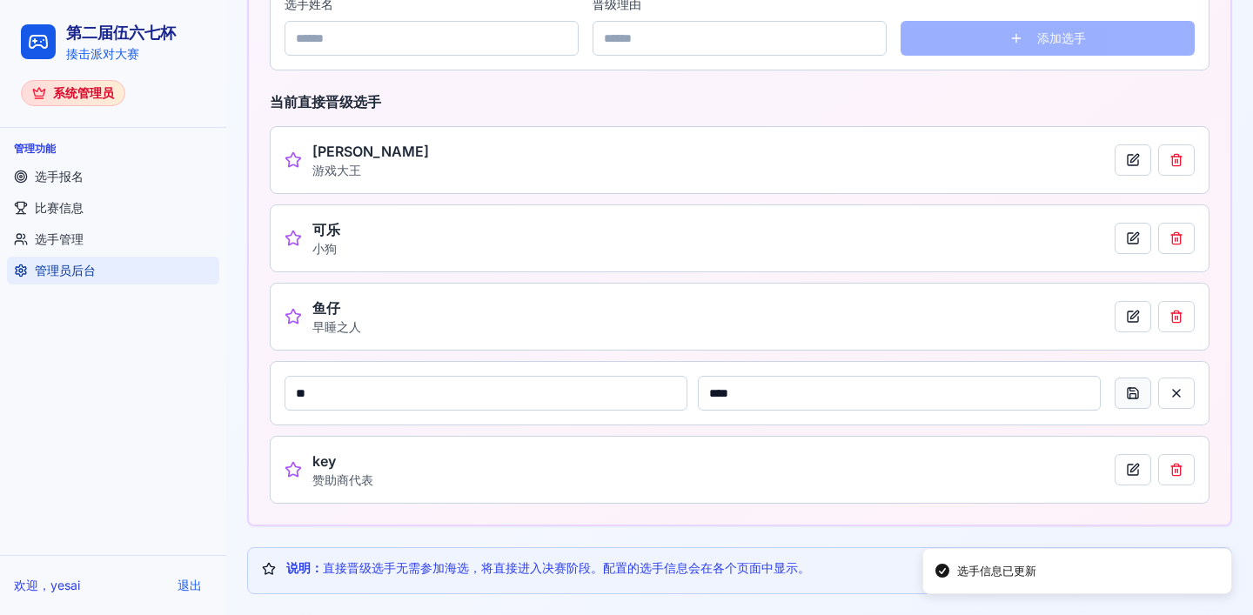
scroll to position [857, 0]
drag, startPoint x: 768, startPoint y: 395, endPoint x: 709, endPoint y: 396, distance: 59.2
click at [709, 396] on input "****" at bounding box center [899, 393] width 403 height 35
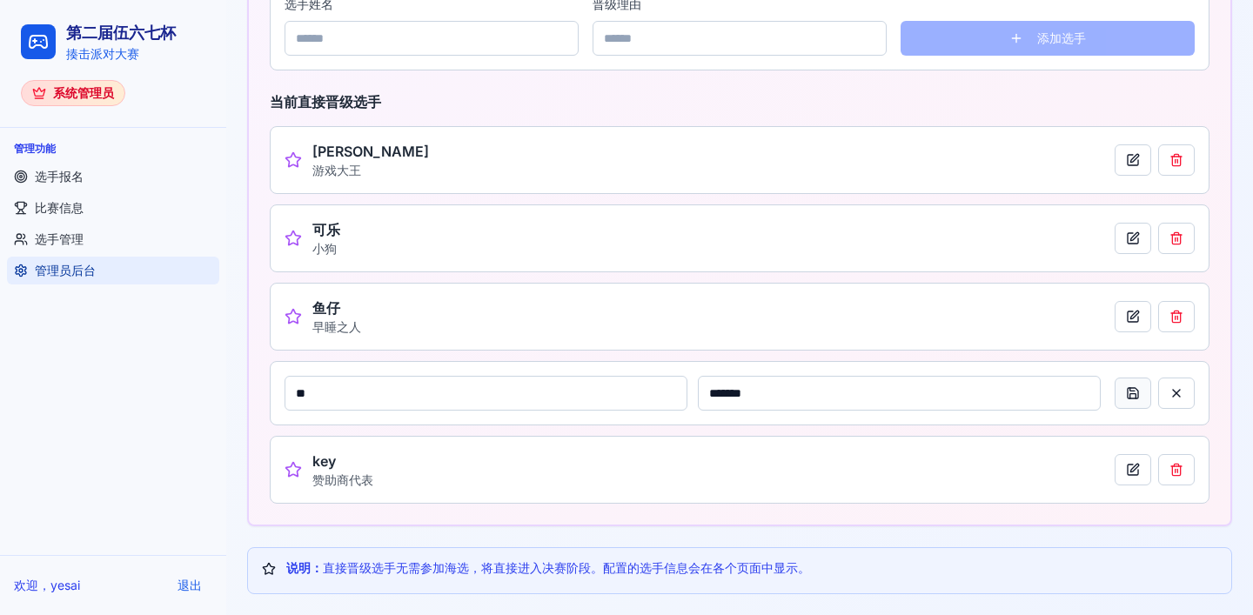
type input "*******"
click at [1138, 397] on button at bounding box center [1133, 393] width 37 height 31
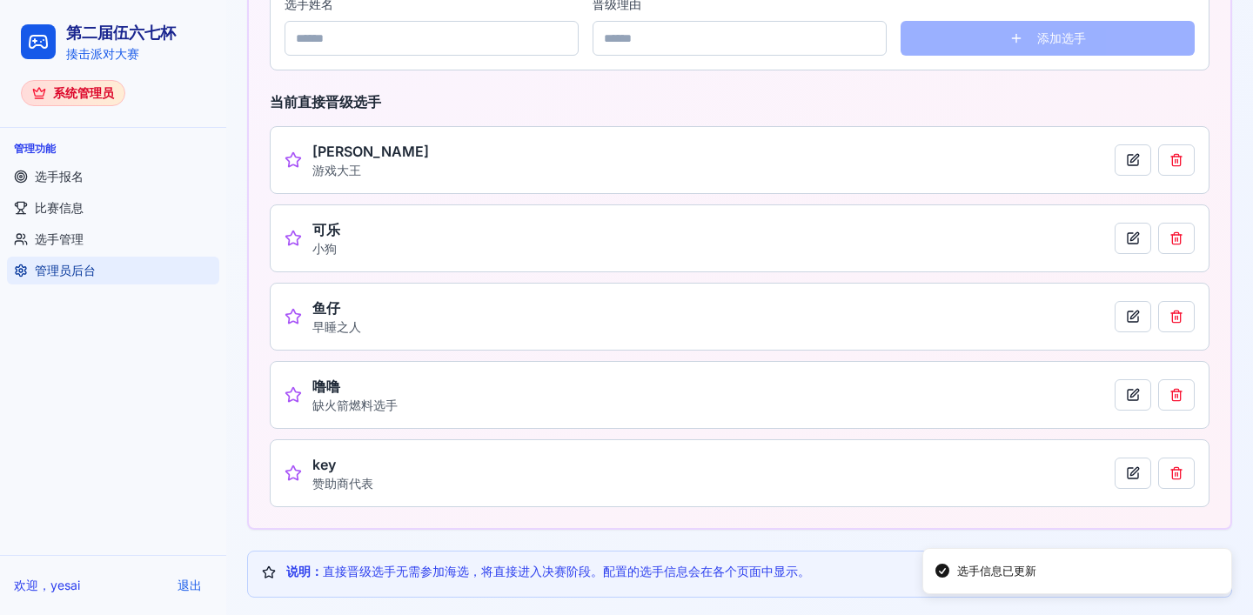
scroll to position [861, 0]
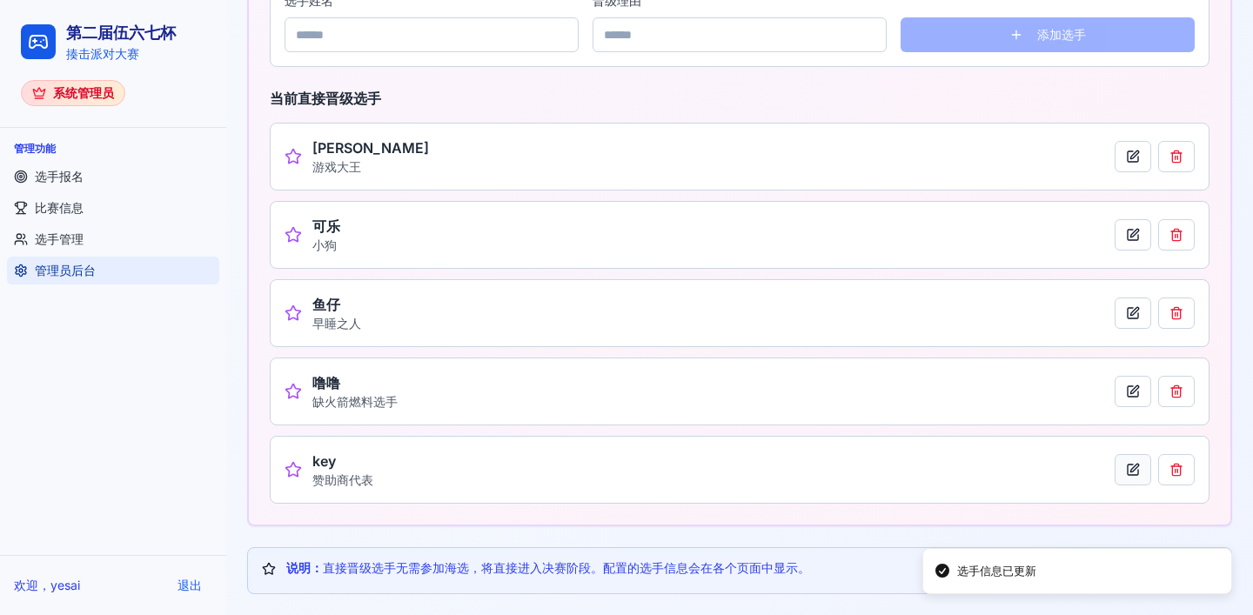
click at [1133, 473] on button at bounding box center [1133, 469] width 37 height 31
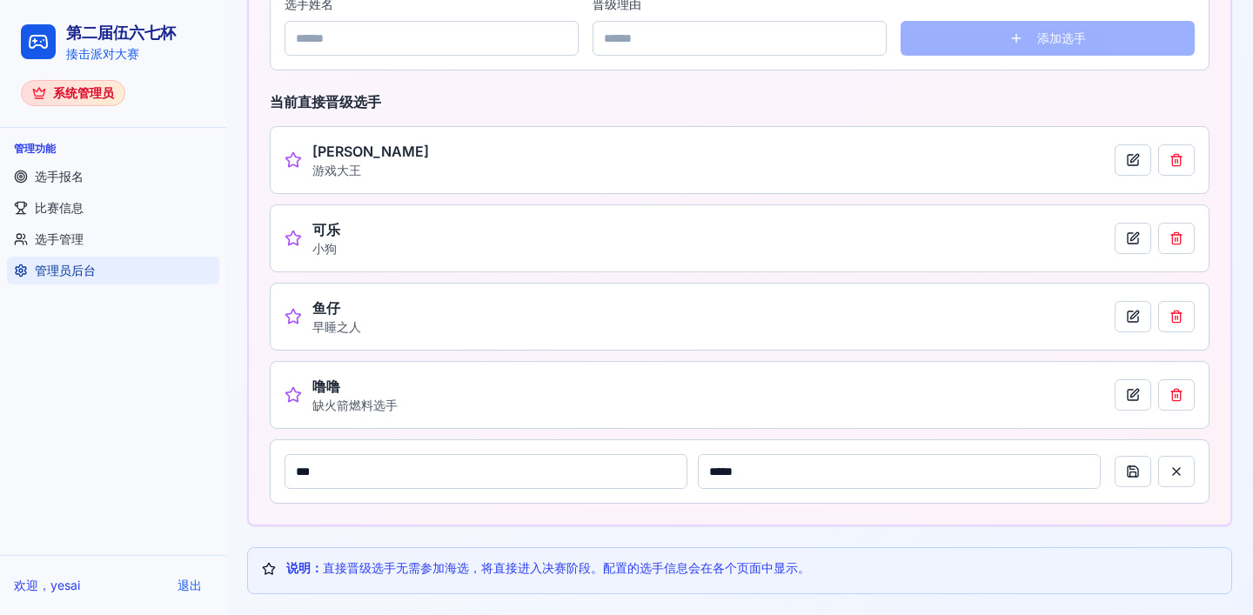
drag, startPoint x: 743, startPoint y: 473, endPoint x: 710, endPoint y: 479, distance: 33.6
click at [710, 479] on input "*****" at bounding box center [899, 471] width 403 height 35
type input "*****"
click at [1136, 477] on button at bounding box center [1133, 471] width 37 height 31
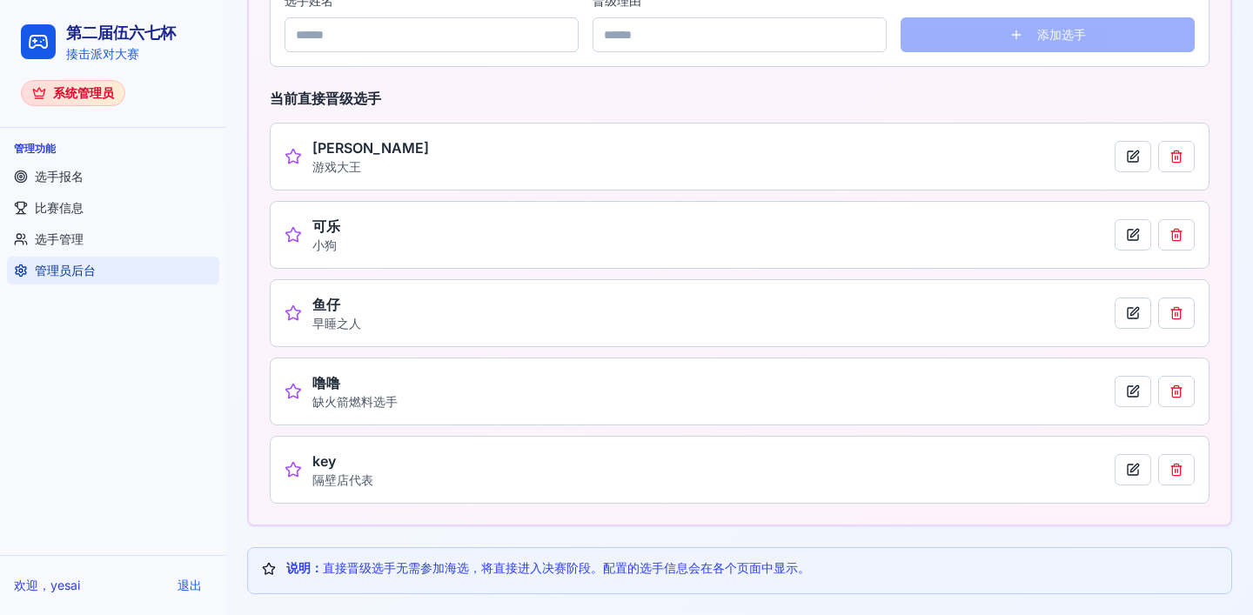
scroll to position [0, 0]
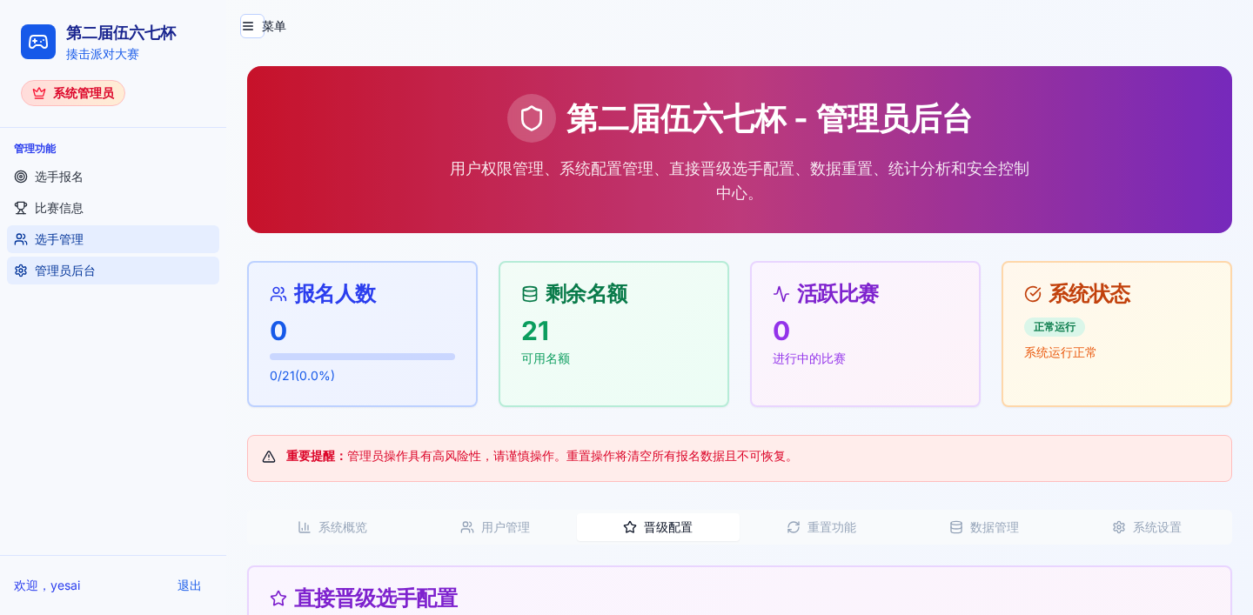
click at [89, 243] on link "选手管理" at bounding box center [113, 239] width 212 height 28
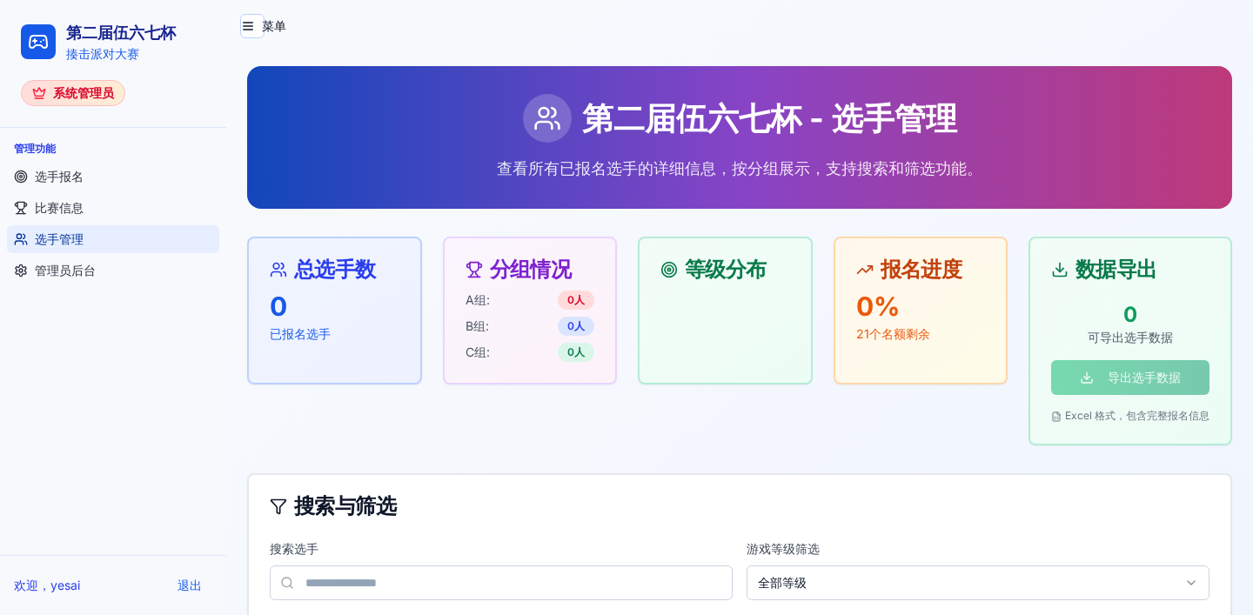
click at [406, 48] on div "菜单" at bounding box center [739, 33] width 1027 height 66
click at [65, 185] on link "选手报名" at bounding box center [113, 177] width 212 height 28
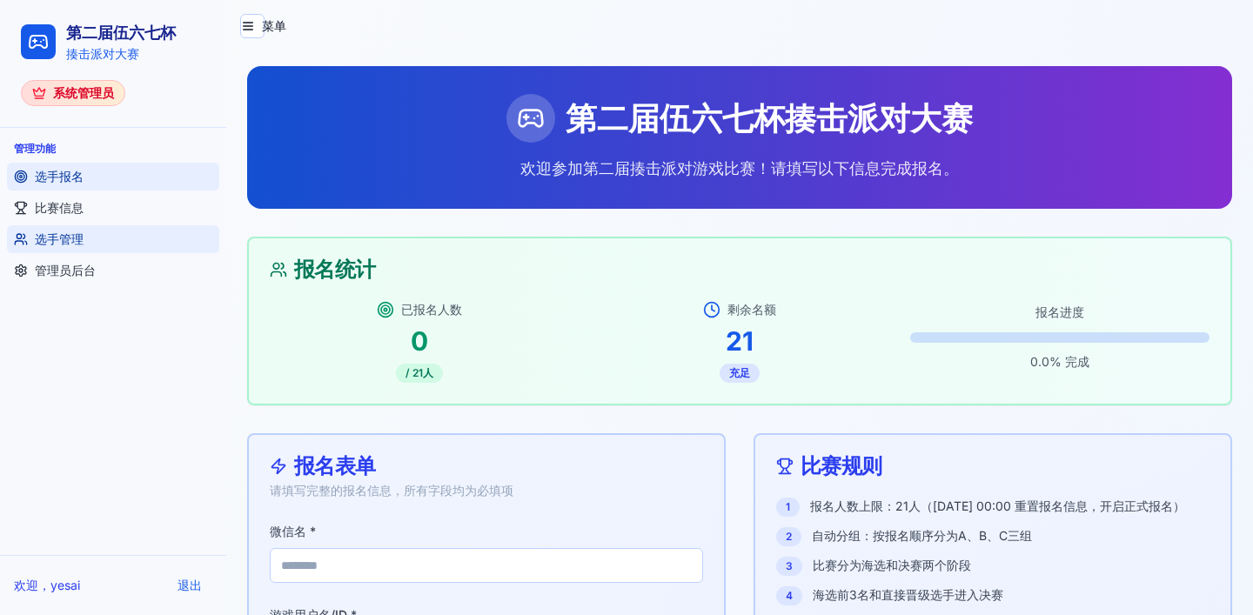
click at [69, 249] on link "选手管理" at bounding box center [113, 239] width 212 height 28
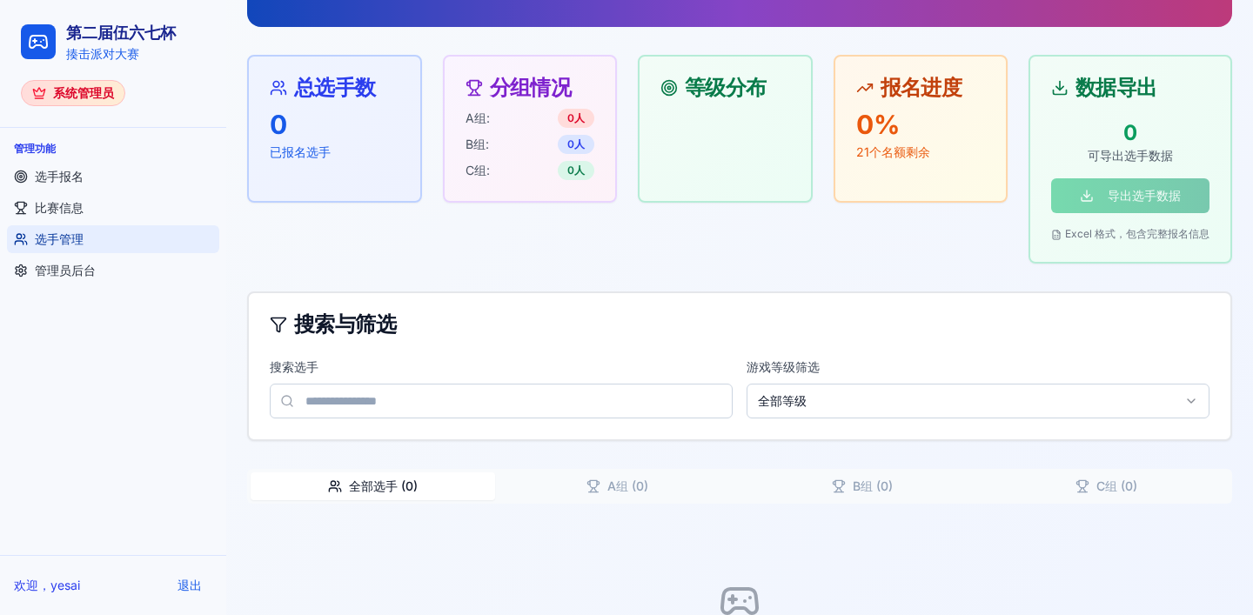
scroll to position [286, 0]
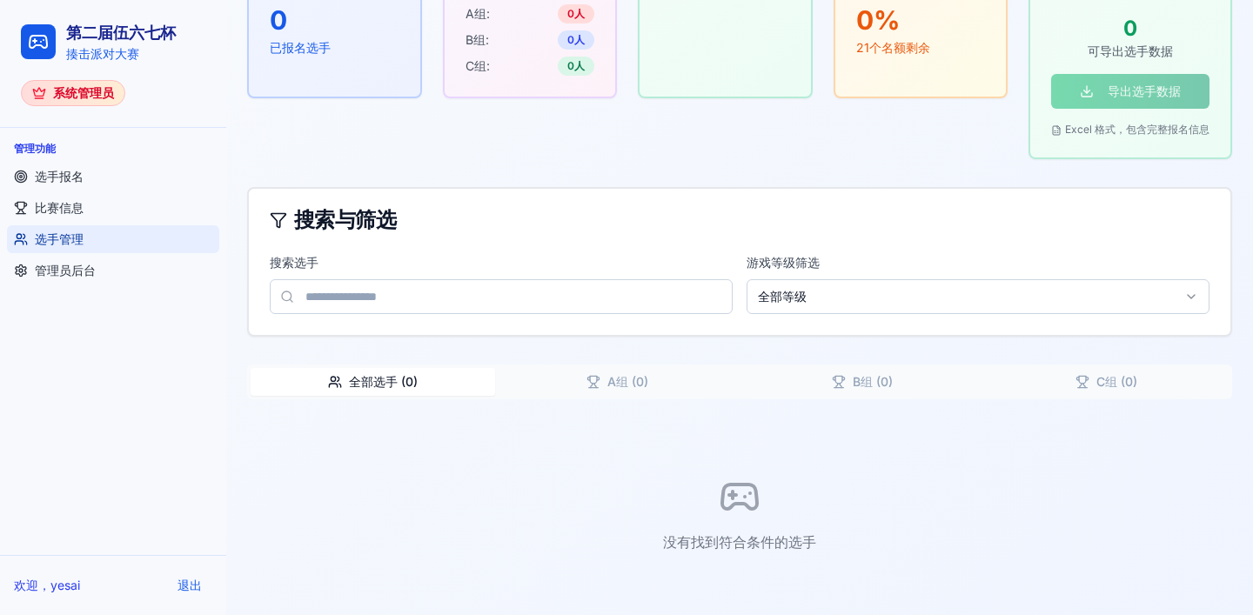
click at [396, 380] on button "全部选手 ( 0 )" at bounding box center [373, 382] width 245 height 28
click at [590, 379] on icon "button" at bounding box center [593, 380] width 7 height 8
click at [445, 381] on button "全部选手 ( 0 )" at bounding box center [373, 382] width 245 height 28
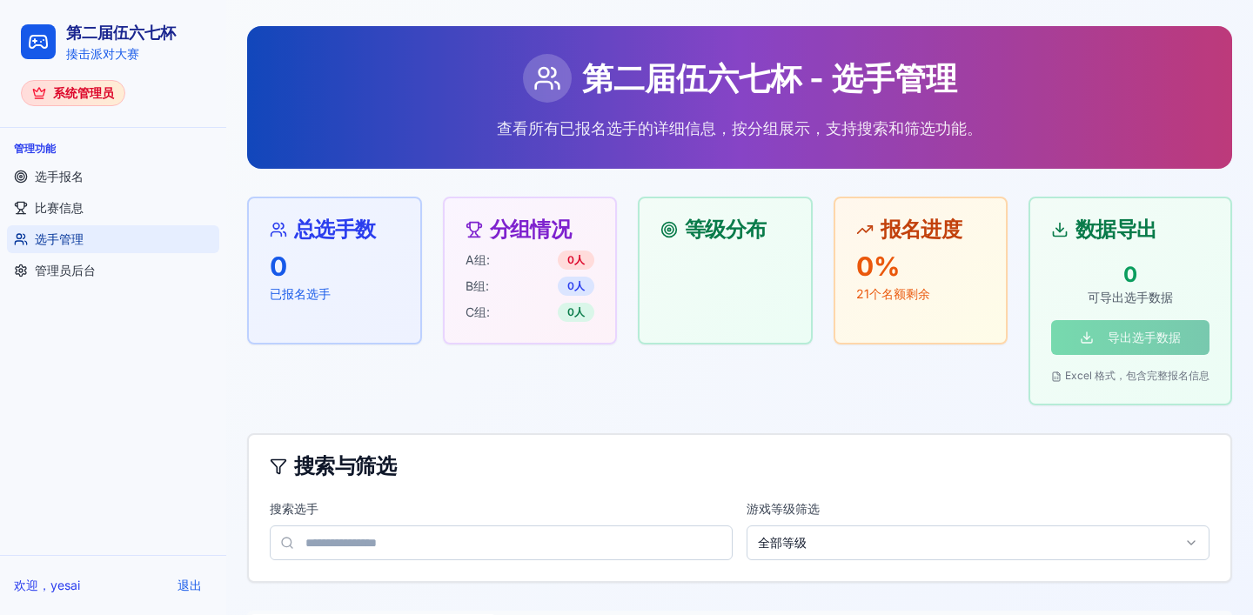
scroll to position [0, 0]
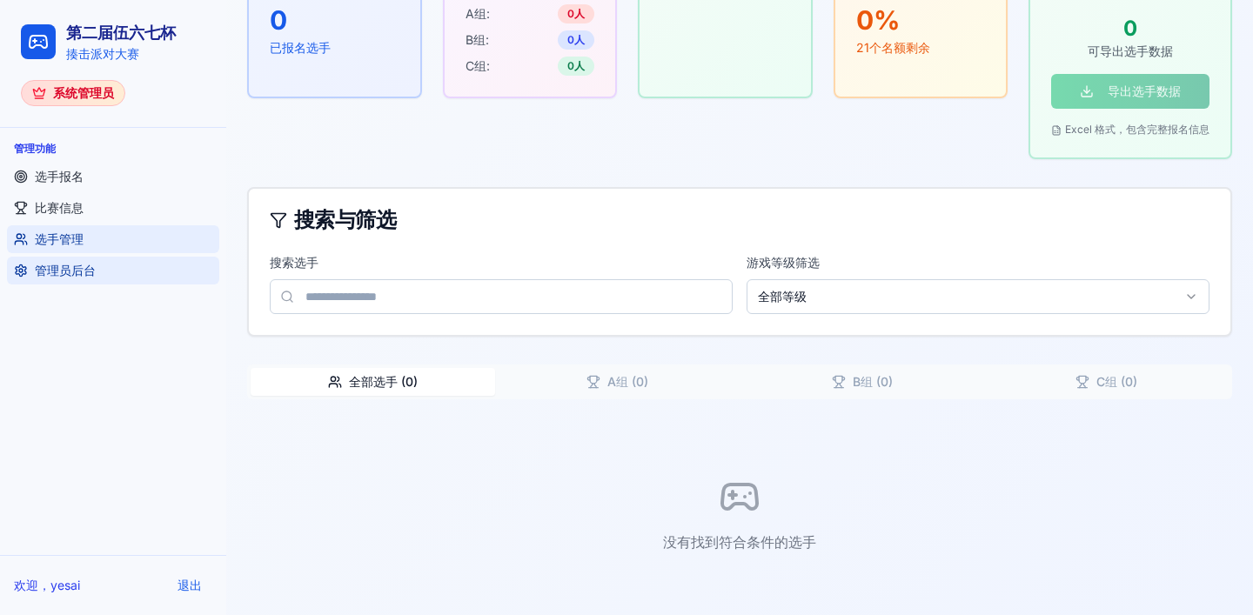
click at [76, 272] on span "管理员后台" at bounding box center [65, 270] width 61 height 17
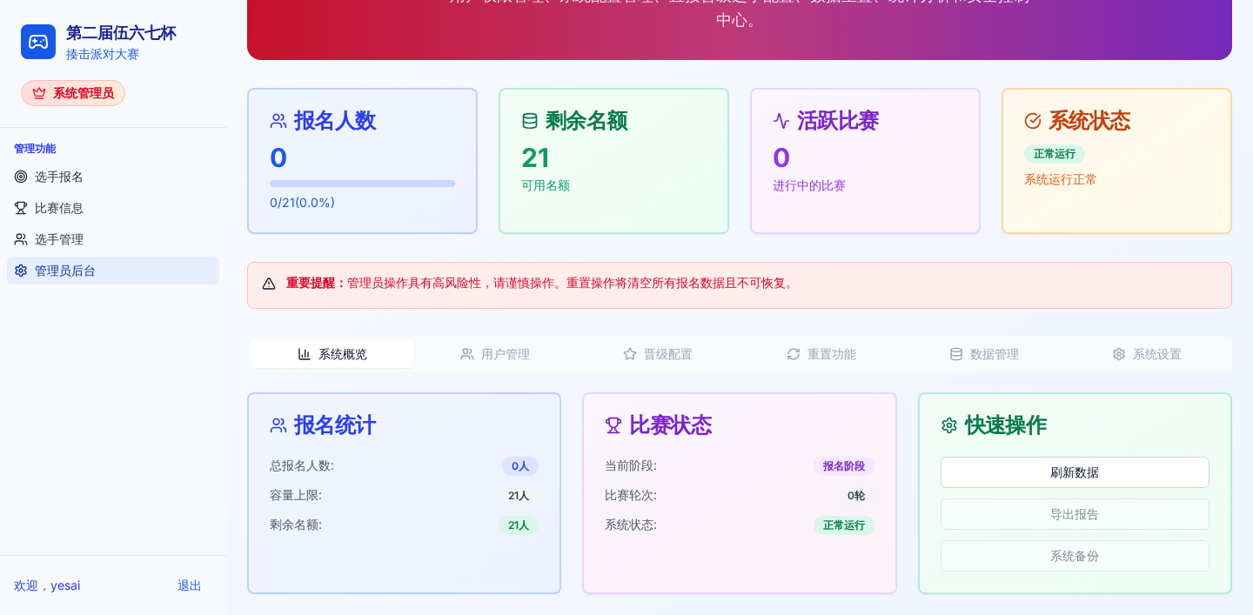
scroll to position [173, 0]
click at [487, 353] on button "用户管理" at bounding box center [494, 354] width 163 height 28
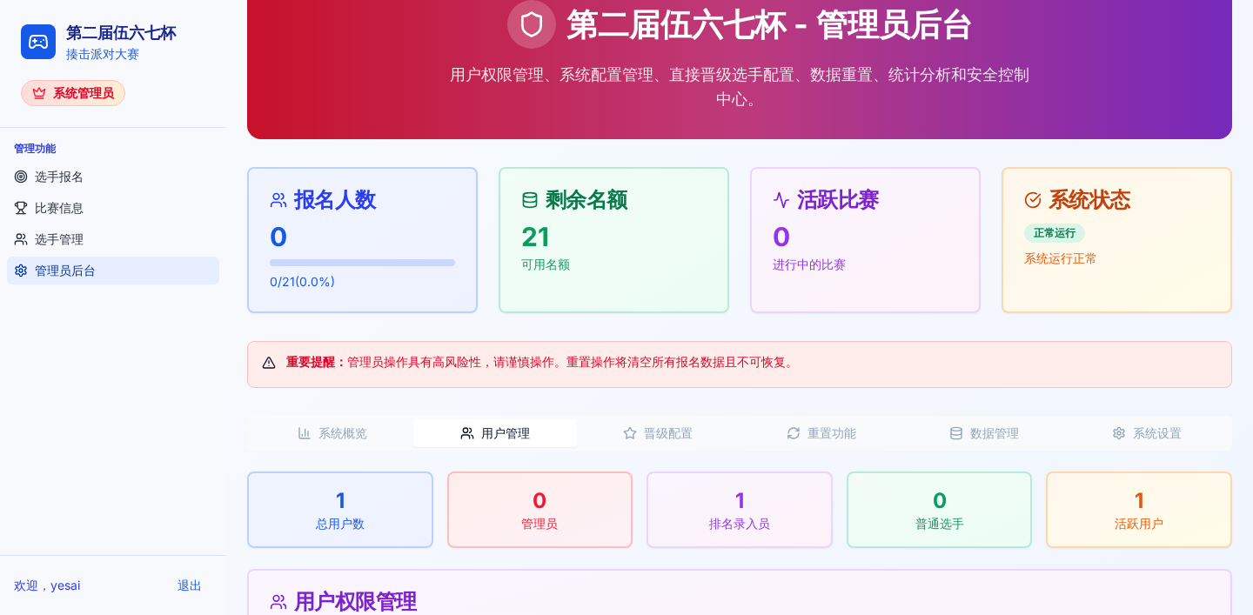
scroll to position [0, 0]
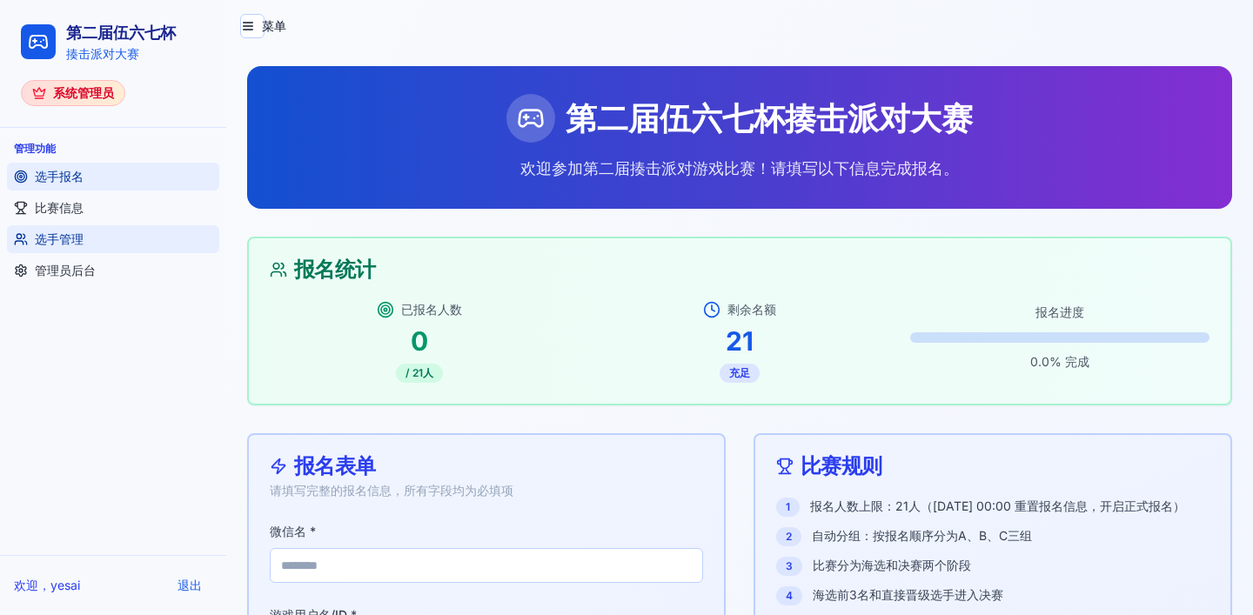
click at [106, 238] on link "选手管理" at bounding box center [113, 239] width 212 height 28
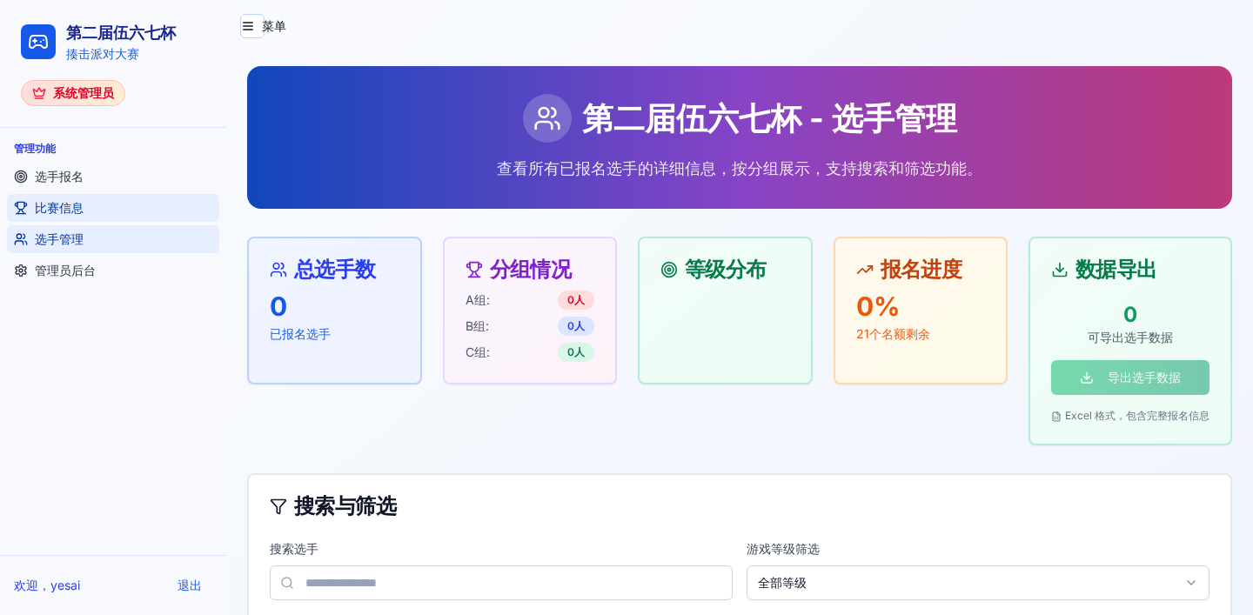
click at [111, 198] on link "比赛信息" at bounding box center [113, 208] width 212 height 28
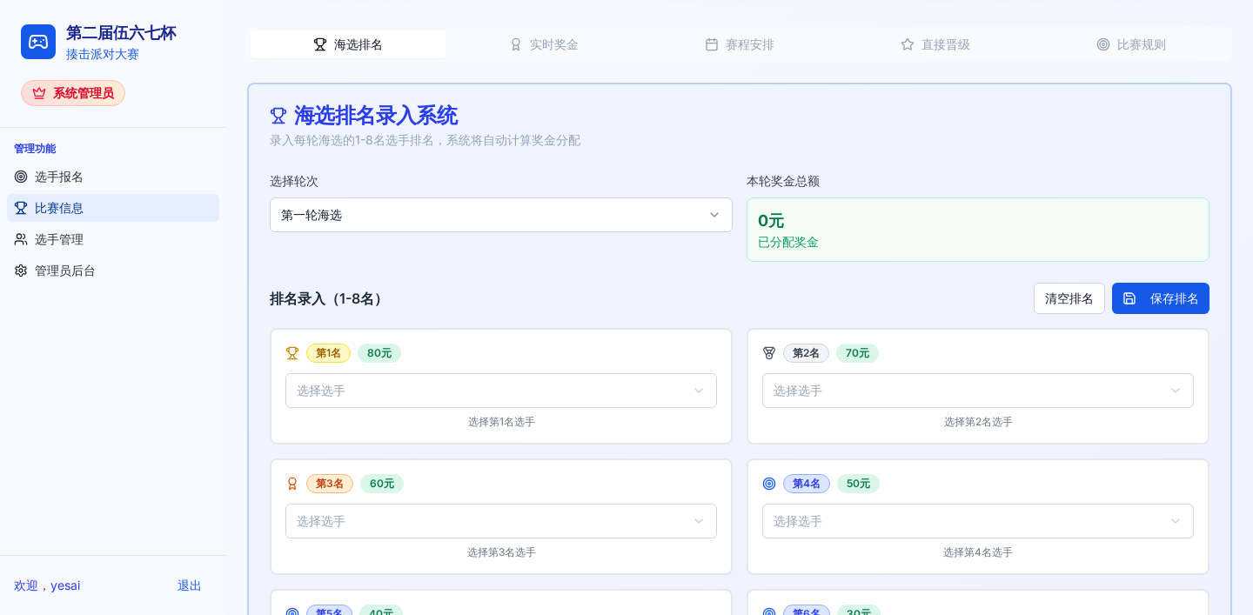
scroll to position [486, 0]
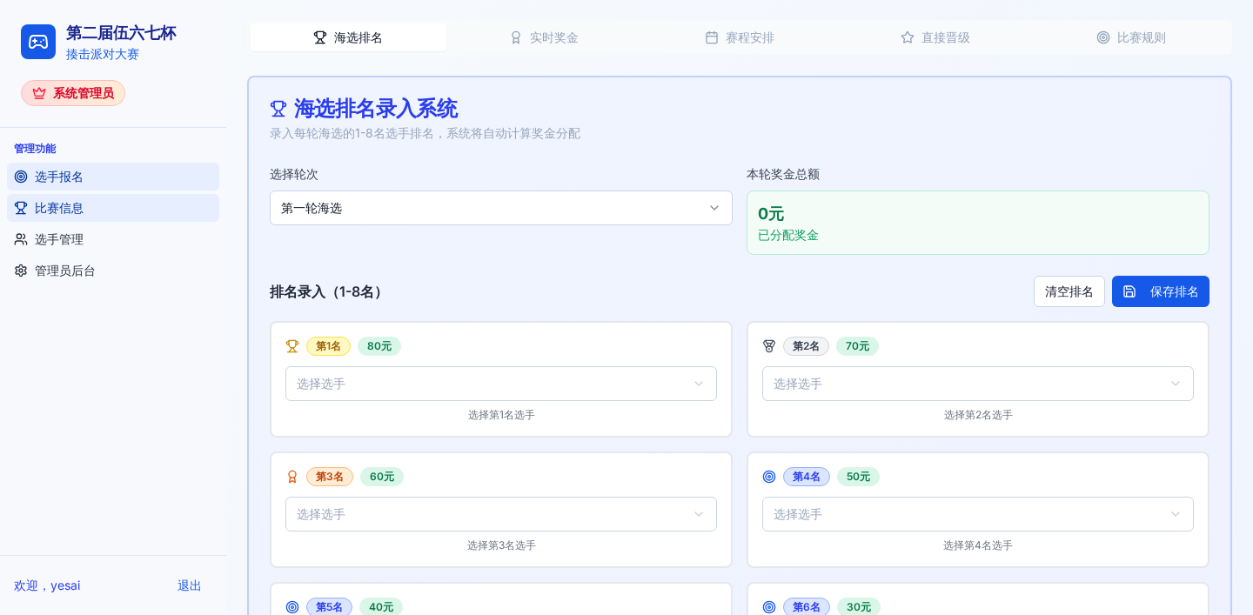
click at [93, 182] on link "选手报名" at bounding box center [113, 177] width 212 height 28
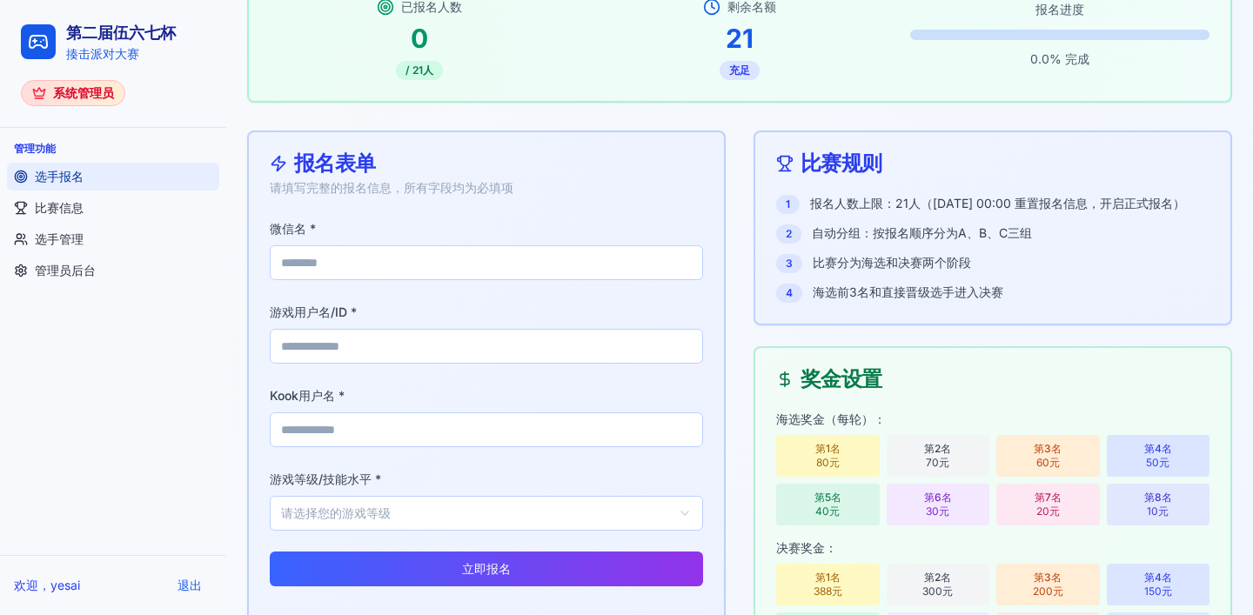
scroll to position [305, 0]
